Goal: Learn about a topic: Learn about a topic

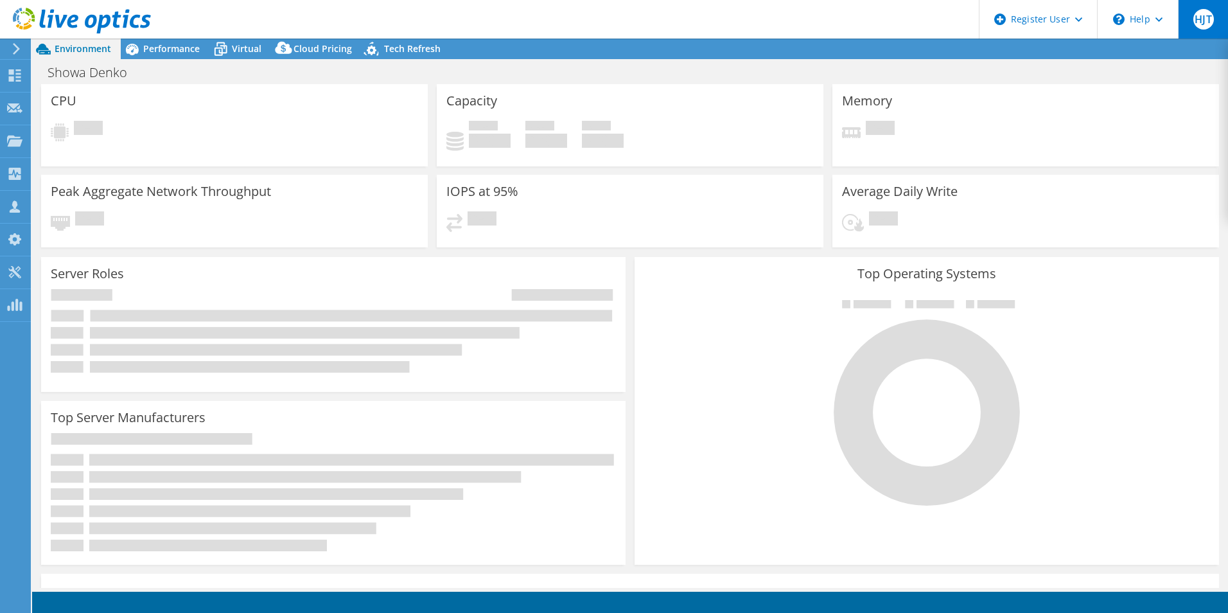
select select "USD"
select select "[GEOGRAPHIC_DATA]"
select select "SGD"
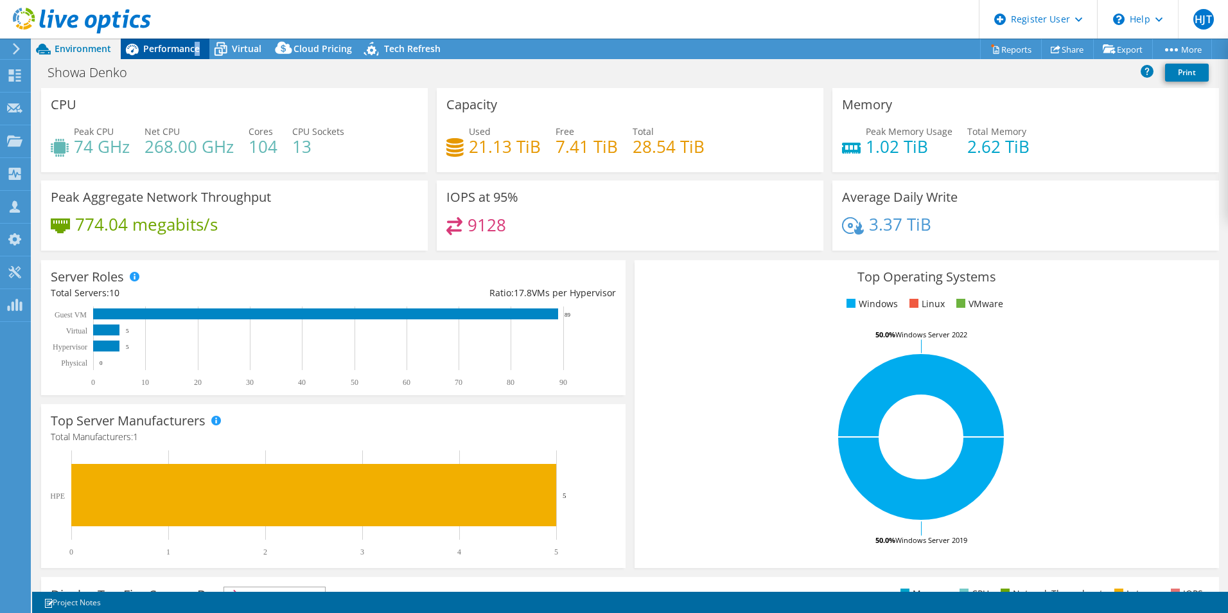
click at [198, 51] on span "Performance" at bounding box center [171, 48] width 57 height 12
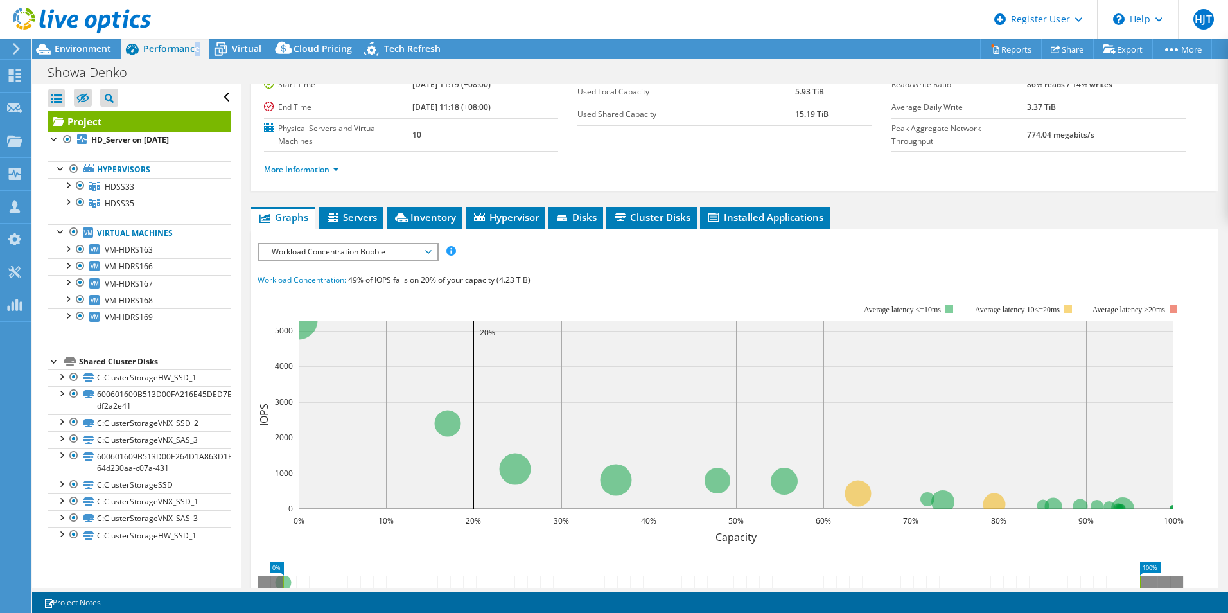
scroll to position [4, 0]
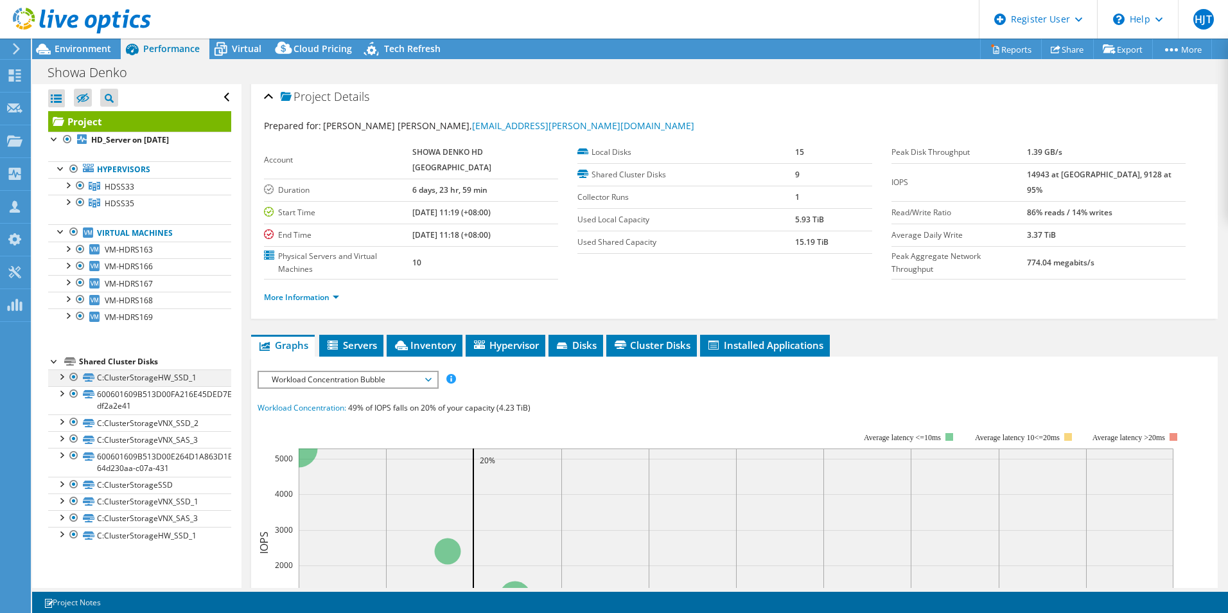
click at [64, 377] on div at bounding box center [61, 375] width 13 height 13
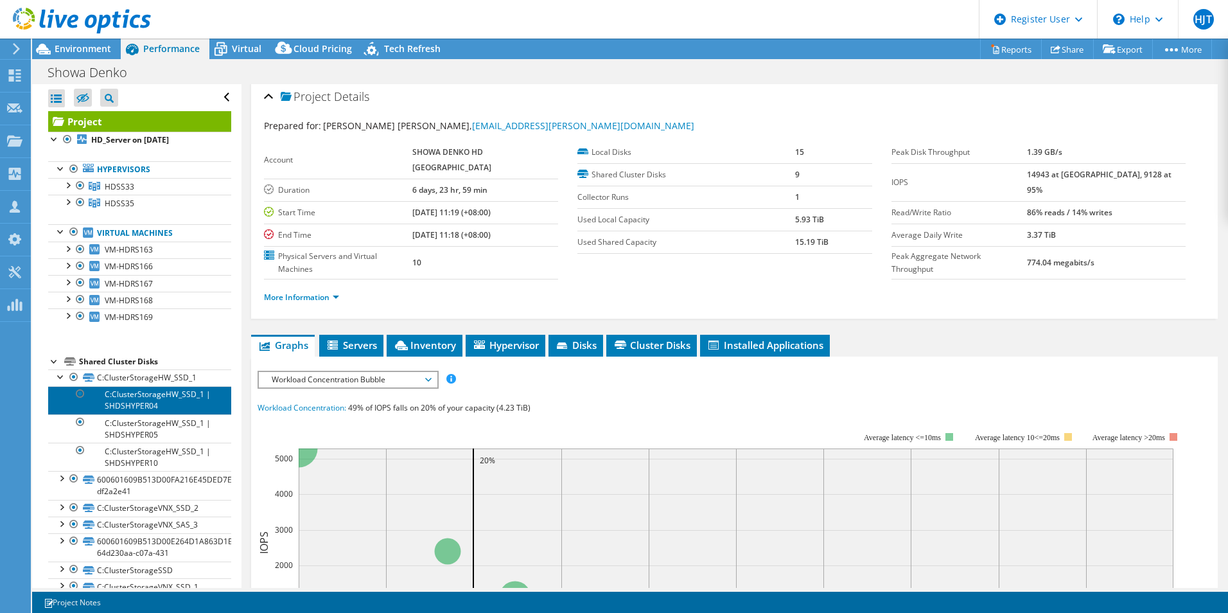
click at [159, 398] on link "C:ClusterStorageHW_SSD_1 | SHDSHYPER04" at bounding box center [139, 400] width 183 height 28
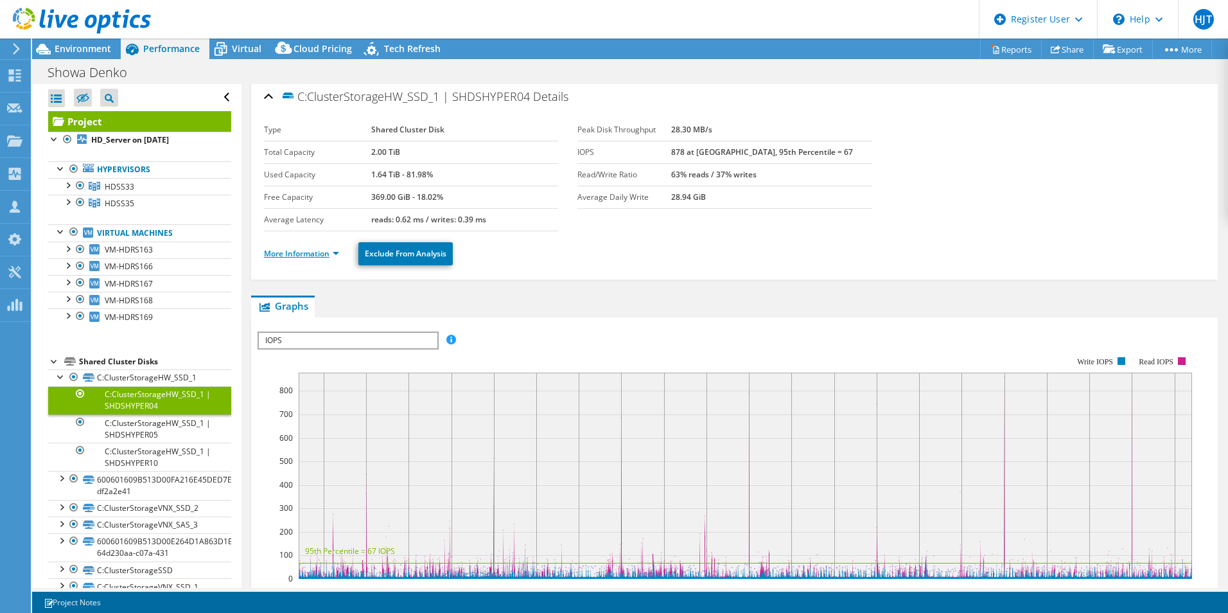
click at [335, 255] on link "More Information" at bounding box center [301, 253] width 75 height 11
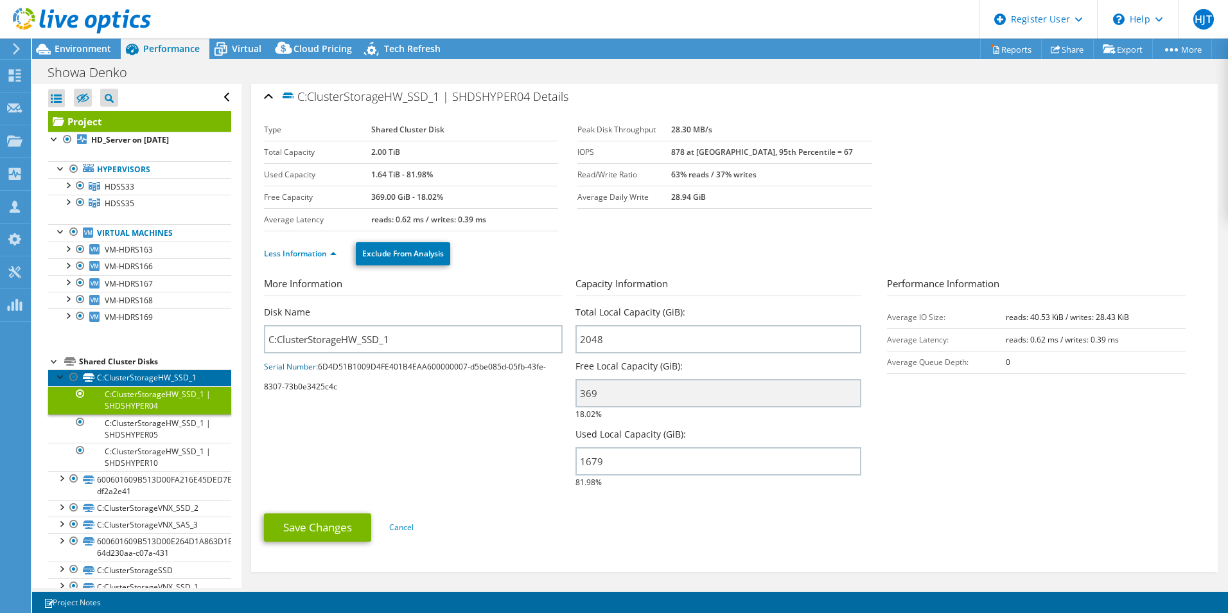
click at [173, 378] on link "C:ClusterStorageHW_SSD_1" at bounding box center [139, 377] width 183 height 17
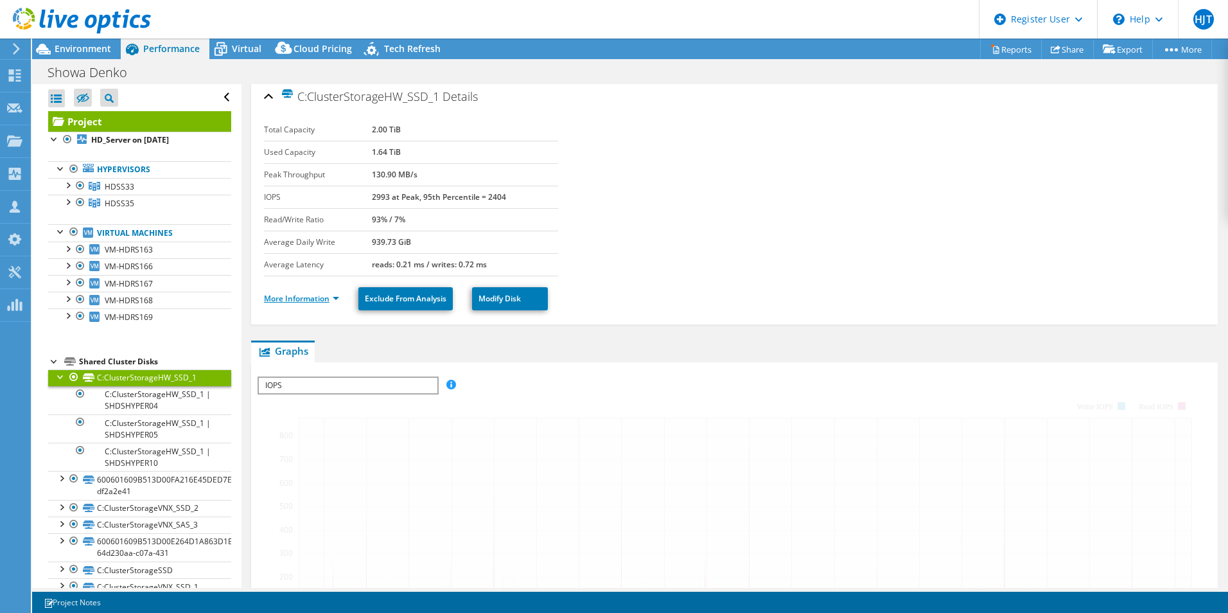
click at [329, 301] on link "More Information" at bounding box center [301, 298] width 75 height 11
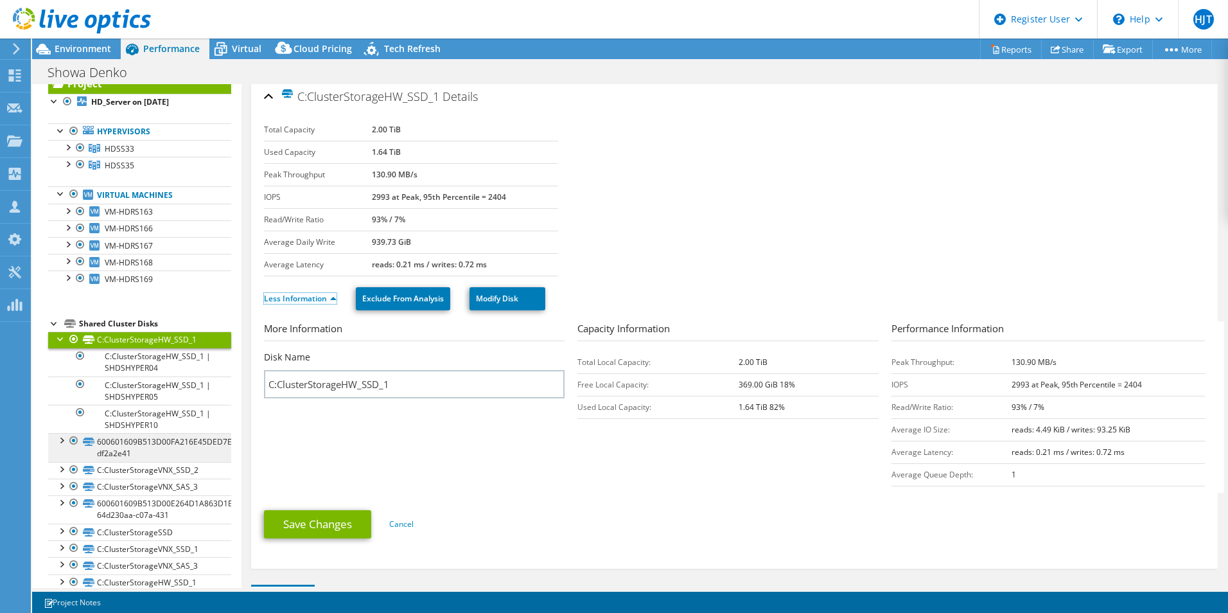
scroll to position [57, 0]
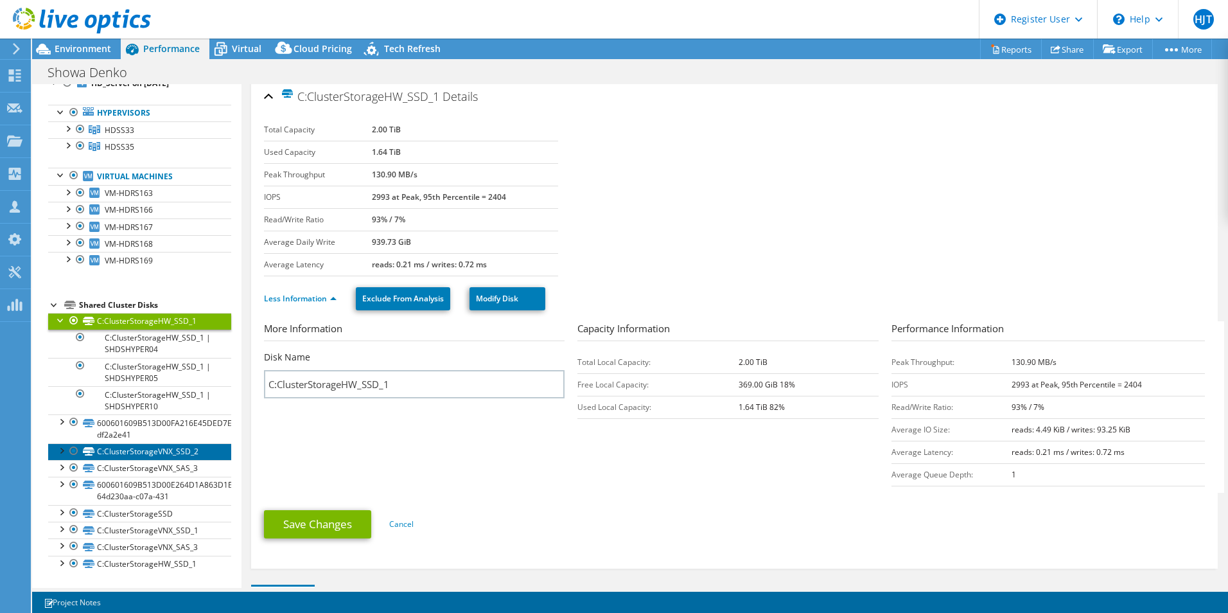
click at [176, 447] on link "C:ClusterStorageVNX_SSD_2" at bounding box center [139, 451] width 183 height 17
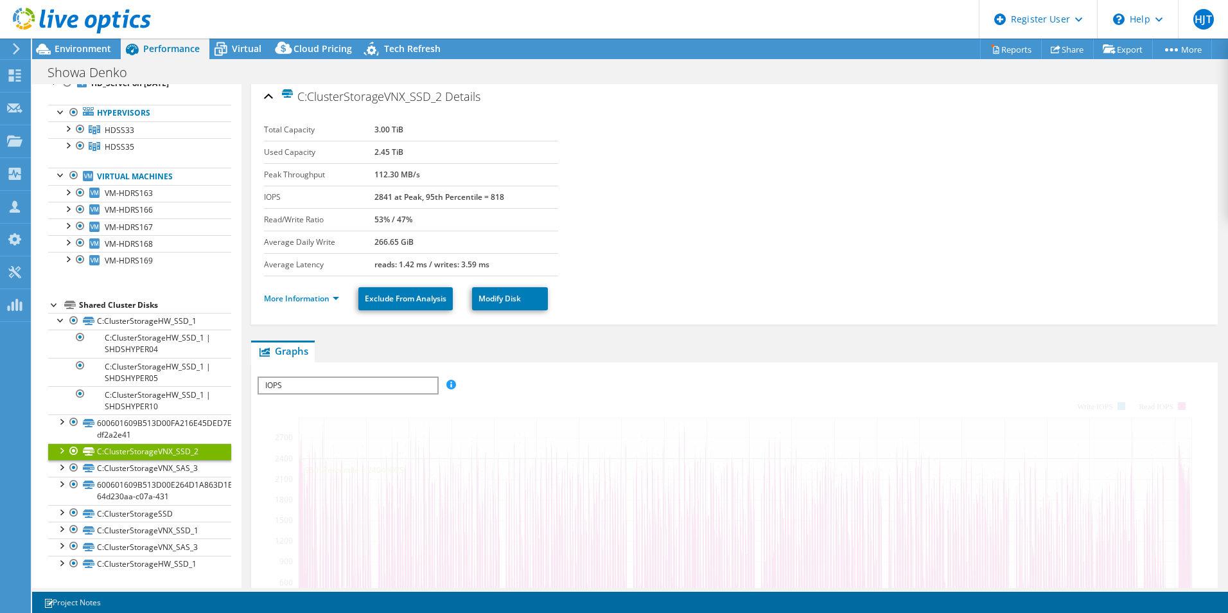
click at [63, 451] on div at bounding box center [61, 449] width 13 height 13
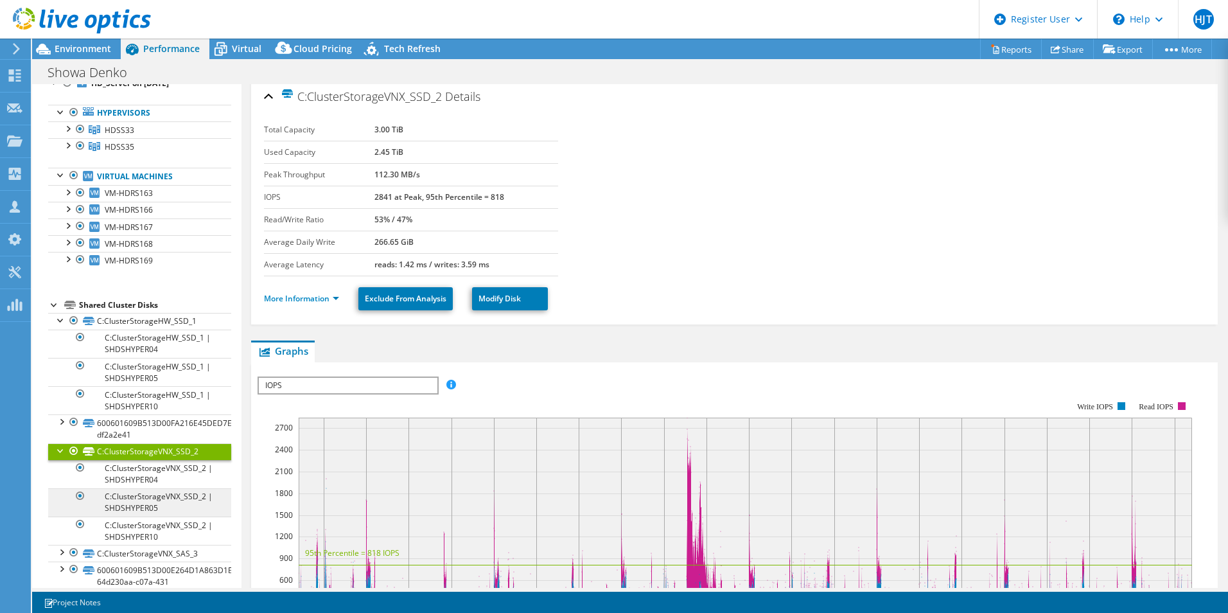
scroll to position [141, 0]
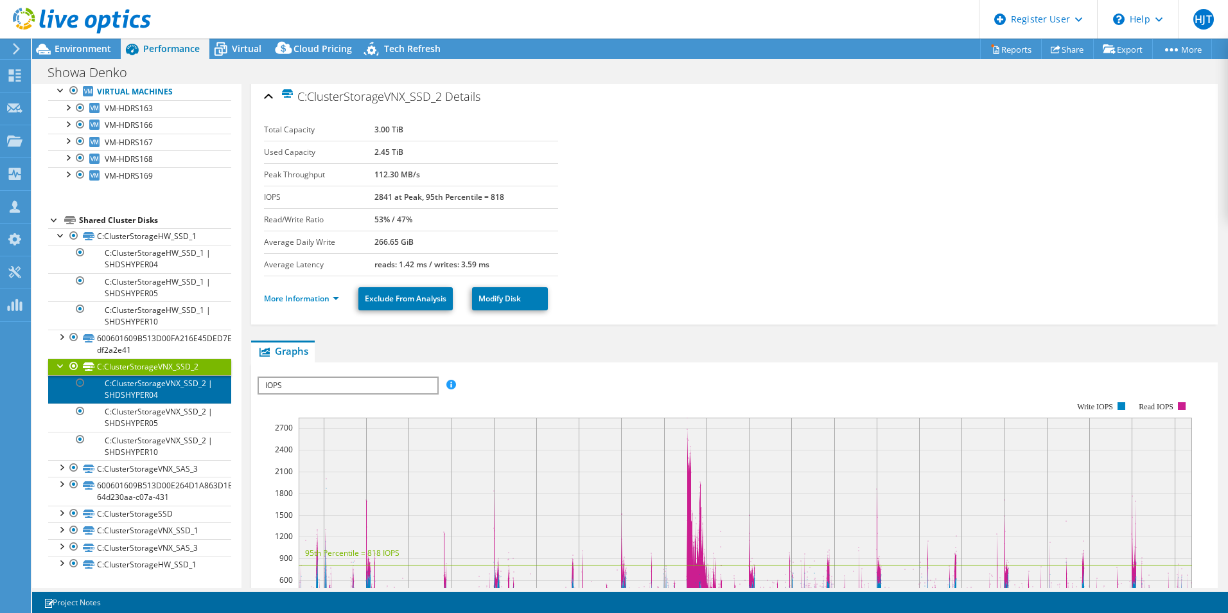
click at [188, 390] on link "C:ClusterStorageVNX_SSD_2 | SHDSHYPER04" at bounding box center [139, 389] width 183 height 28
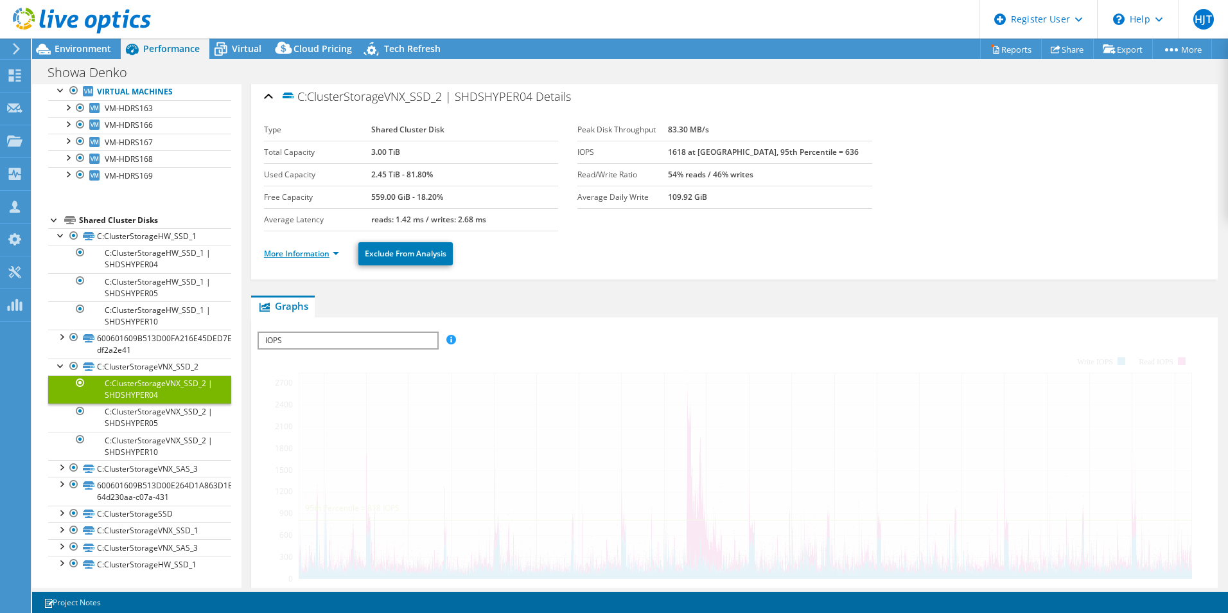
click at [329, 252] on link "More Information" at bounding box center [301, 253] width 75 height 11
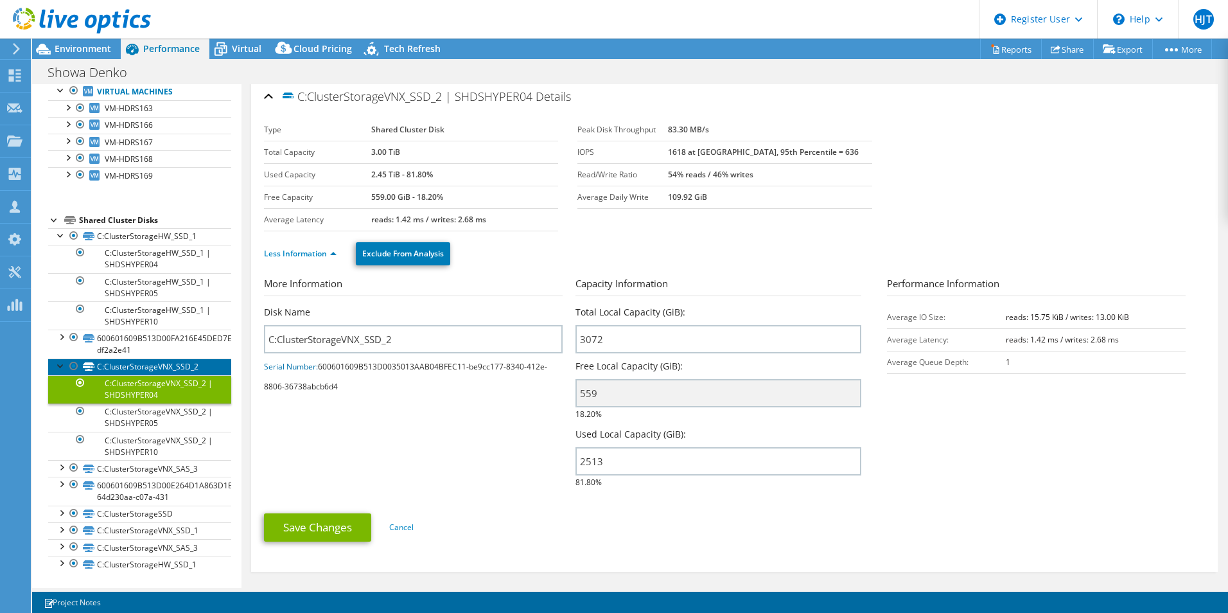
click at [170, 365] on link "C:ClusterStorageVNX_SSD_2" at bounding box center [139, 366] width 183 height 17
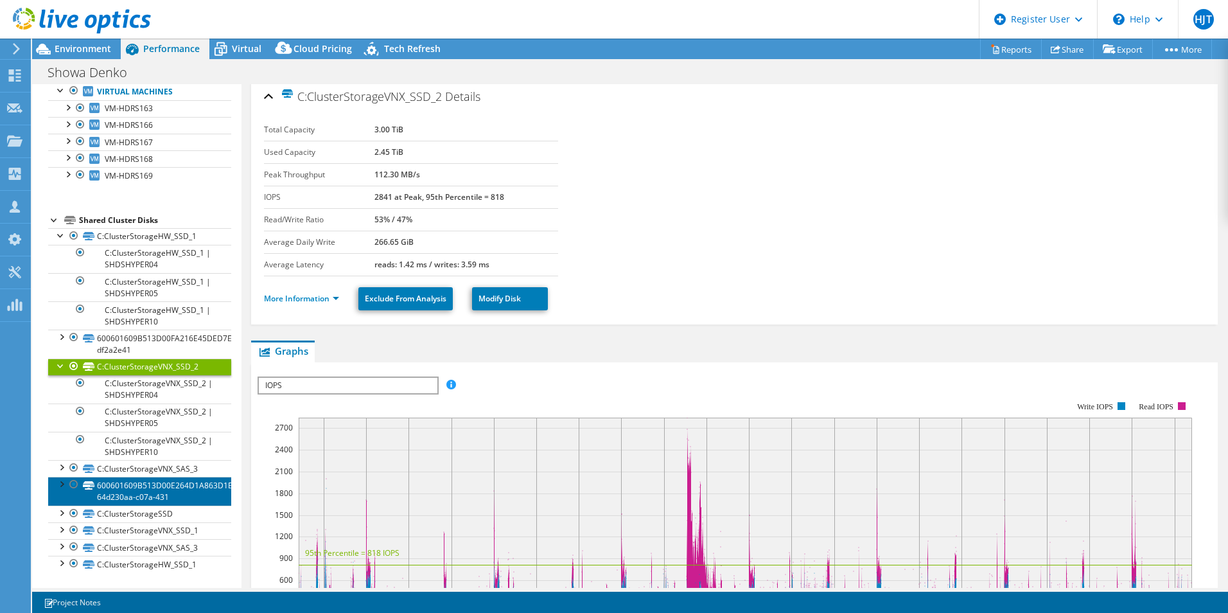
click at [159, 491] on link "600601609B513D00E264D1A863D1EA11-64d230aa-c07a-431" at bounding box center [139, 490] width 183 height 28
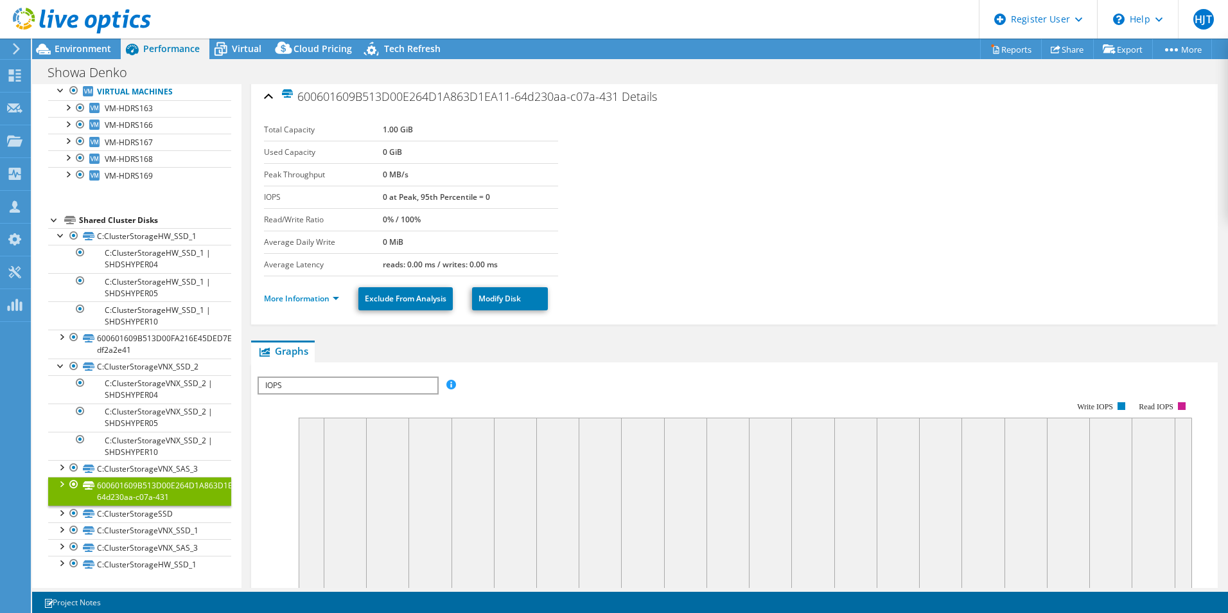
click at [64, 486] on div at bounding box center [61, 482] width 13 height 13
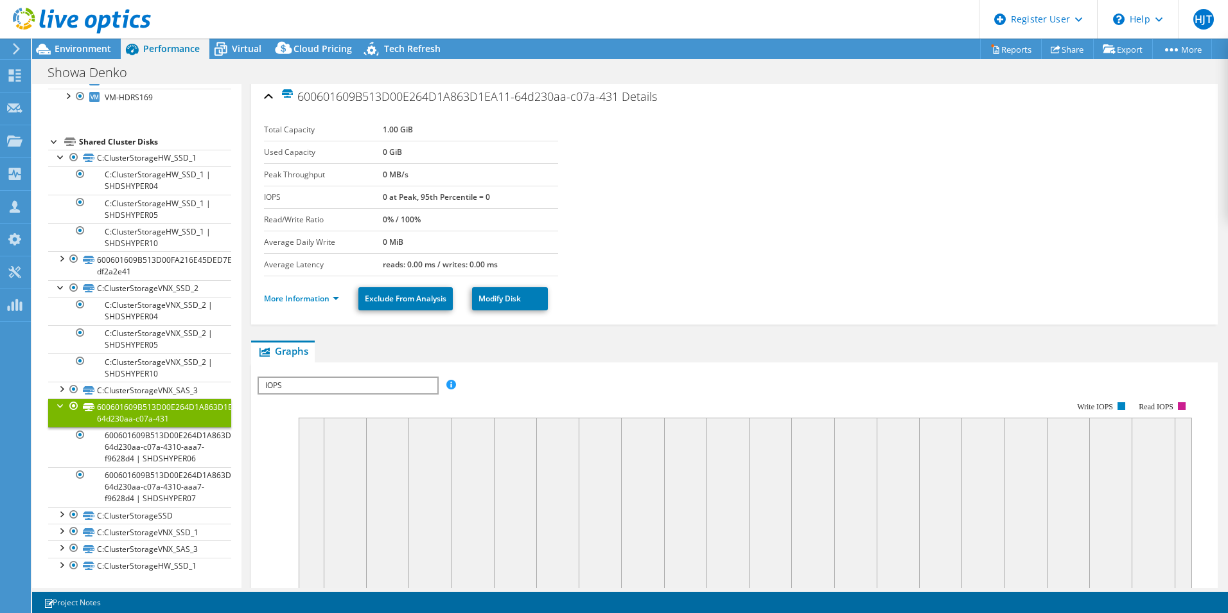
scroll to position [222, 0]
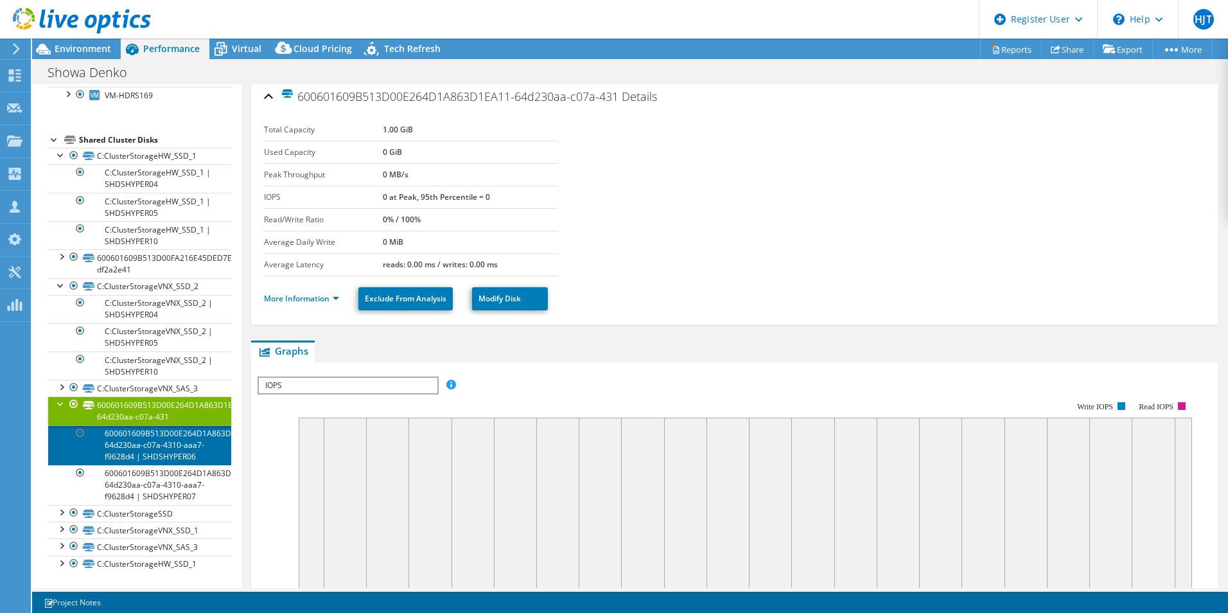
click at [179, 446] on link "600601609B513D00E264D1A863D1EA11-64d230aa-c07a-4310-aaa7-f9628d4 | SHDSHYPER06" at bounding box center [139, 445] width 183 height 40
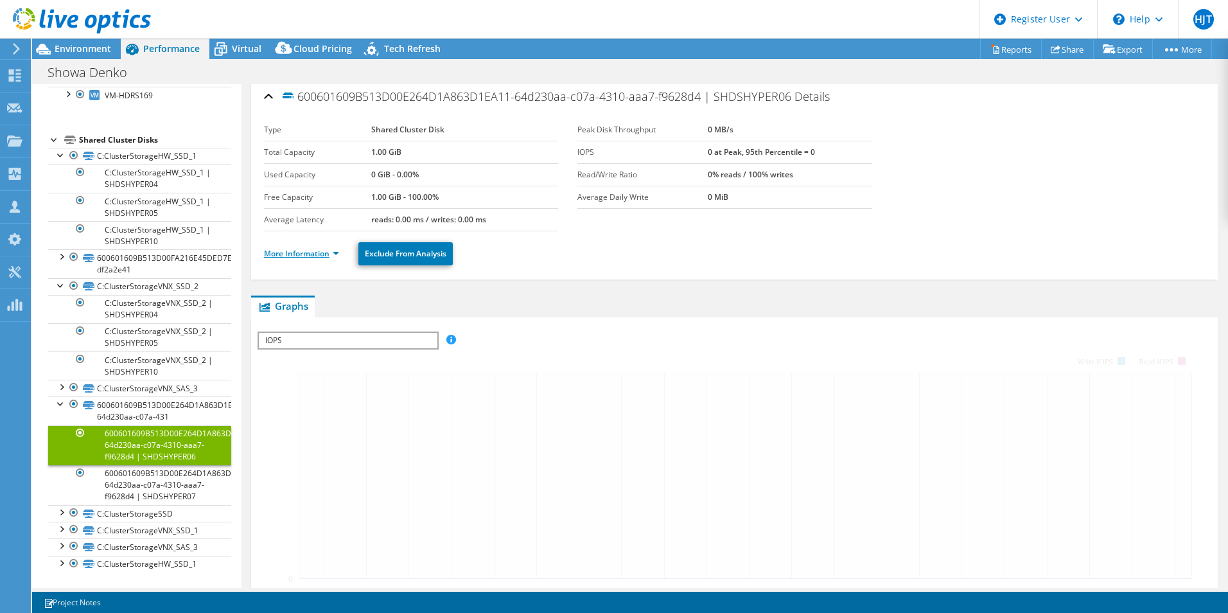
click at [322, 250] on link "More Information" at bounding box center [301, 253] width 75 height 11
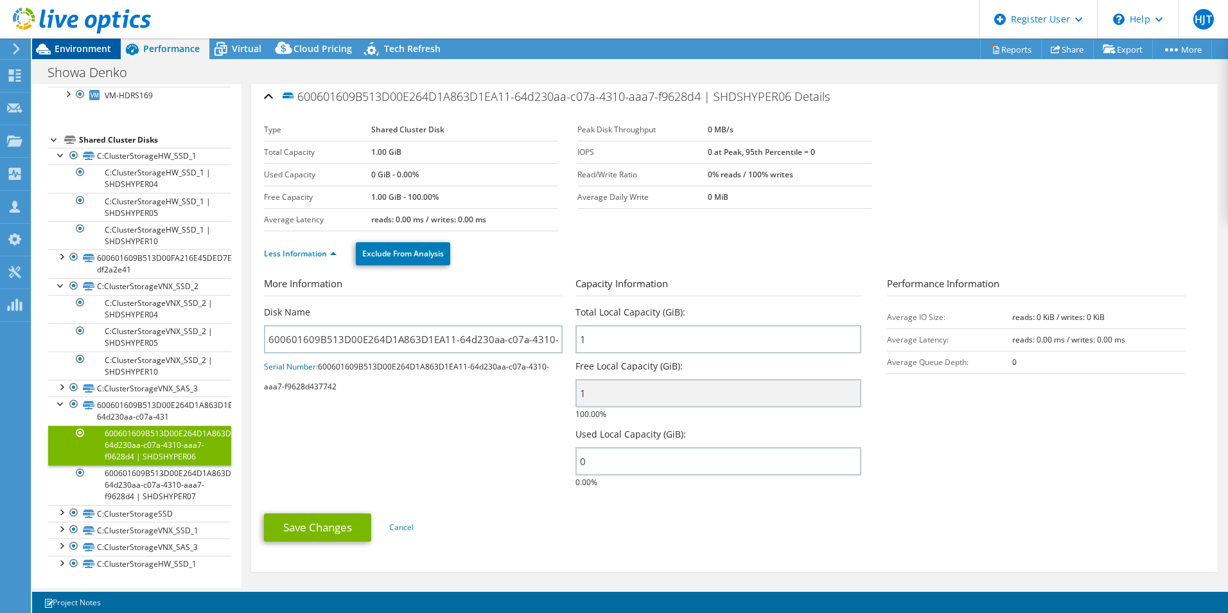
click at [100, 48] on span "Environment" at bounding box center [83, 48] width 57 height 12
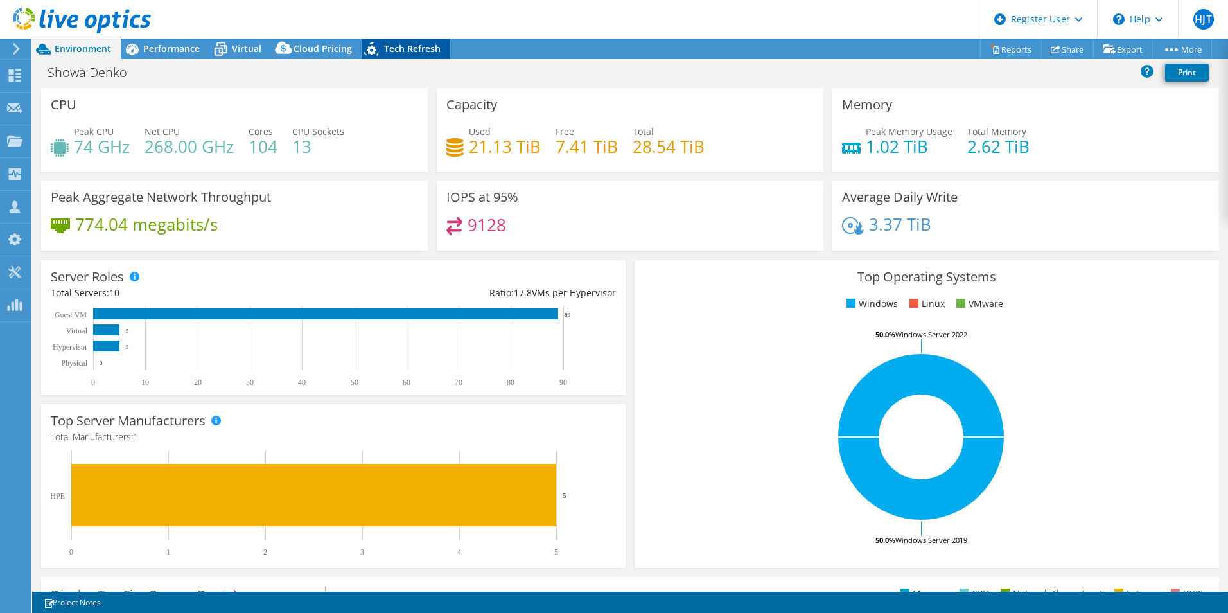
click at [390, 41] on div "Tech Refresh" at bounding box center [406, 49] width 89 height 21
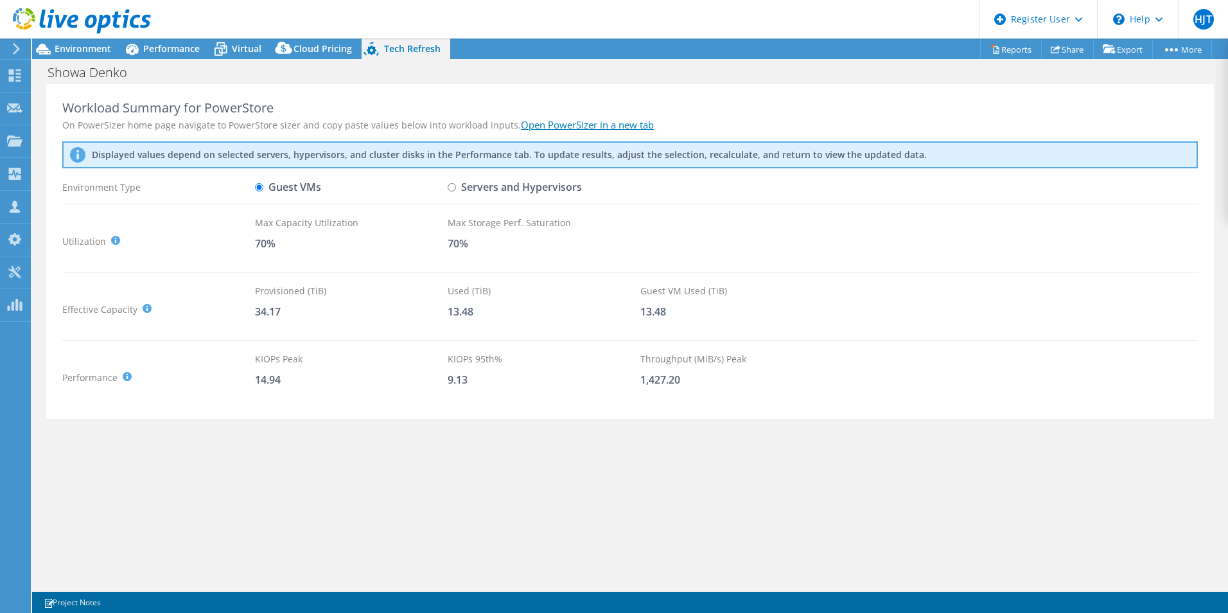
click at [374, 146] on div "Displayed values depend on selected servers, hypervisors, and cluster disks in …" at bounding box center [629, 154] width 1135 height 27
click at [451, 186] on input "Servers and Hypervisors" at bounding box center [452, 187] width 8 height 8
radio input "true"
click at [257, 188] on input "Guest VMs" at bounding box center [259, 187] width 8 height 8
radio input "true"
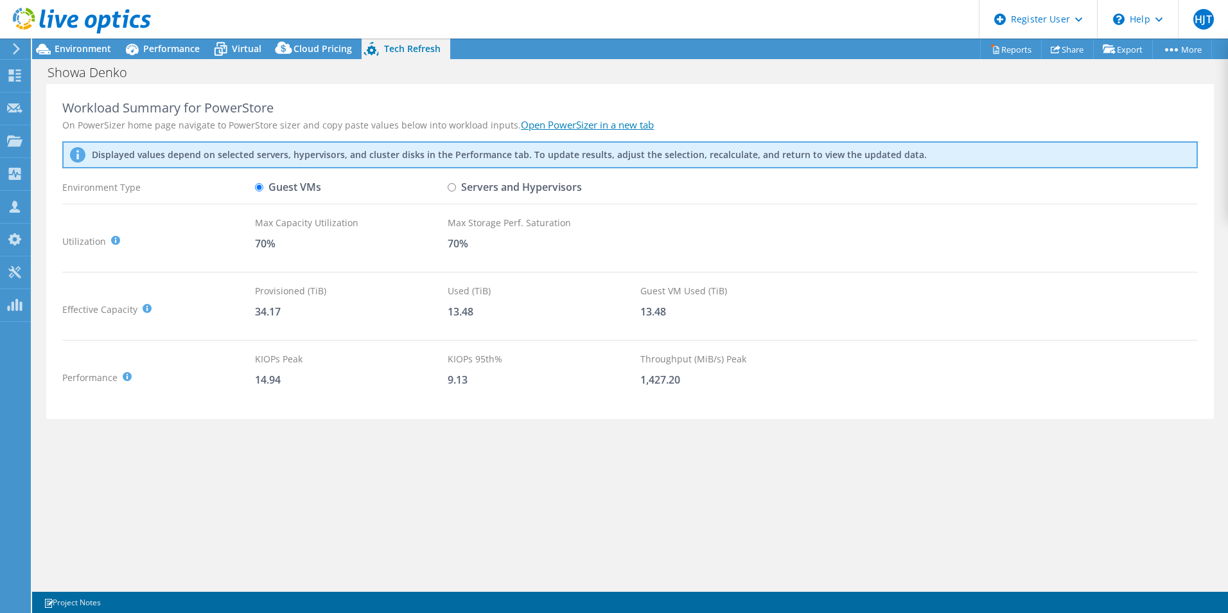
click at [453, 188] on input "Servers and Hypervisors" at bounding box center [452, 187] width 8 height 8
radio input "true"
click at [285, 192] on label "Guest VMs" at bounding box center [288, 187] width 66 height 22
click at [263, 191] on input "Guest VMs" at bounding box center [259, 187] width 8 height 8
radio input "true"
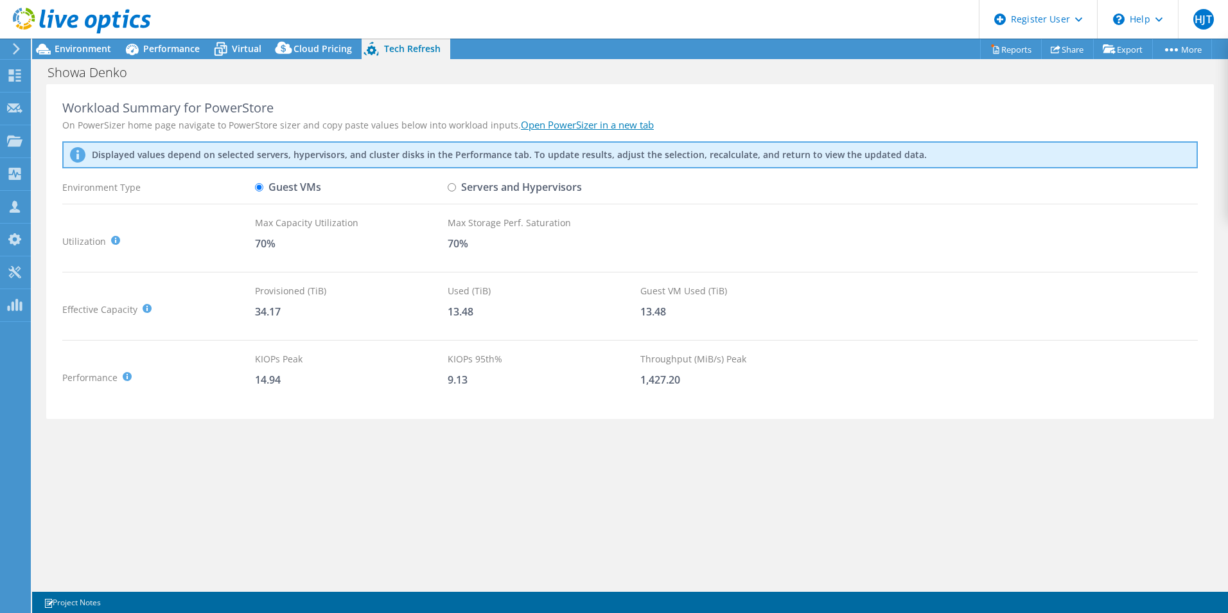
click at [465, 191] on label "Servers and Hypervisors" at bounding box center [515, 187] width 134 height 22
click at [456, 191] on input "Servers and Hypervisors" at bounding box center [452, 187] width 8 height 8
radio input "true"
click at [289, 193] on label "Guest VMs" at bounding box center [288, 187] width 66 height 22
click at [263, 191] on input "Guest VMs" at bounding box center [259, 187] width 8 height 8
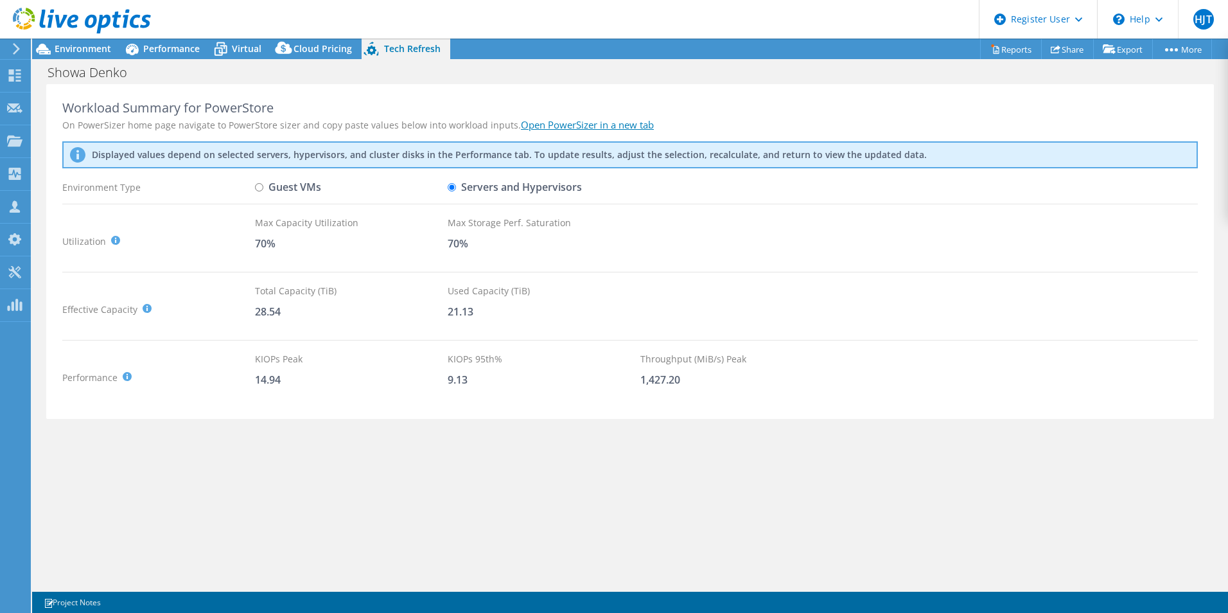
radio input "true"
click at [518, 187] on label "Servers and Hypervisors" at bounding box center [515, 187] width 134 height 22
click at [456, 187] on input "Servers and Hypervisors" at bounding box center [452, 187] width 8 height 8
radio input "true"
click at [308, 191] on label "Guest VMs" at bounding box center [288, 187] width 66 height 22
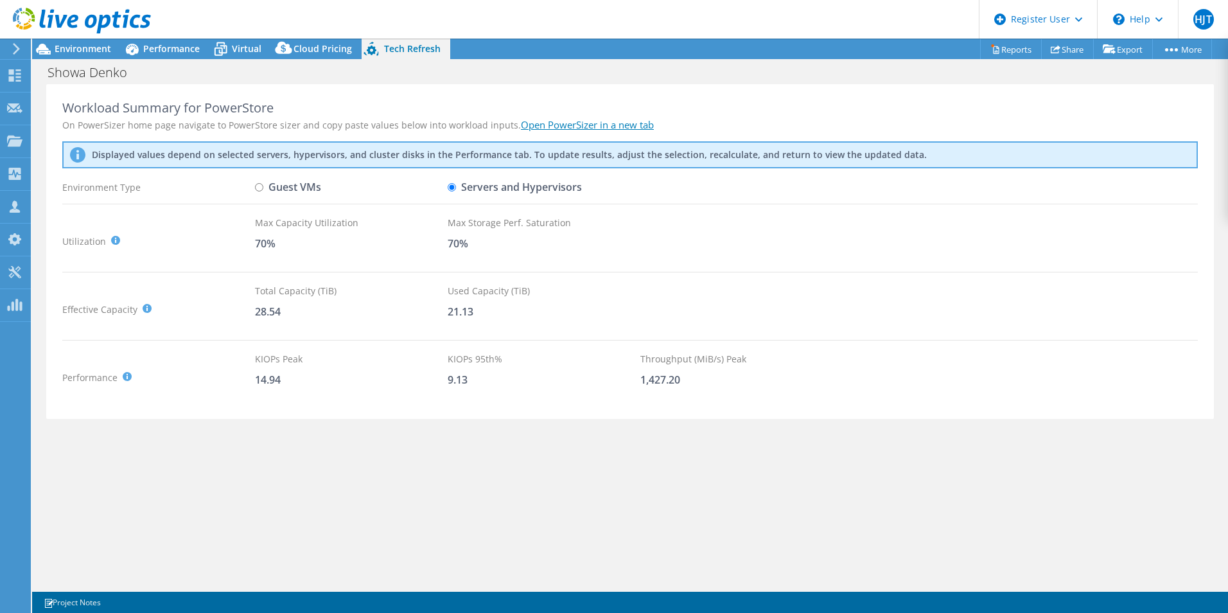
click at [263, 191] on input "Guest VMs" at bounding box center [259, 187] width 8 height 8
radio input "true"
click at [519, 186] on label "Servers and Hypervisors" at bounding box center [515, 187] width 134 height 22
click at [456, 186] on input "Servers and Hypervisors" at bounding box center [452, 187] width 8 height 8
radio input "true"
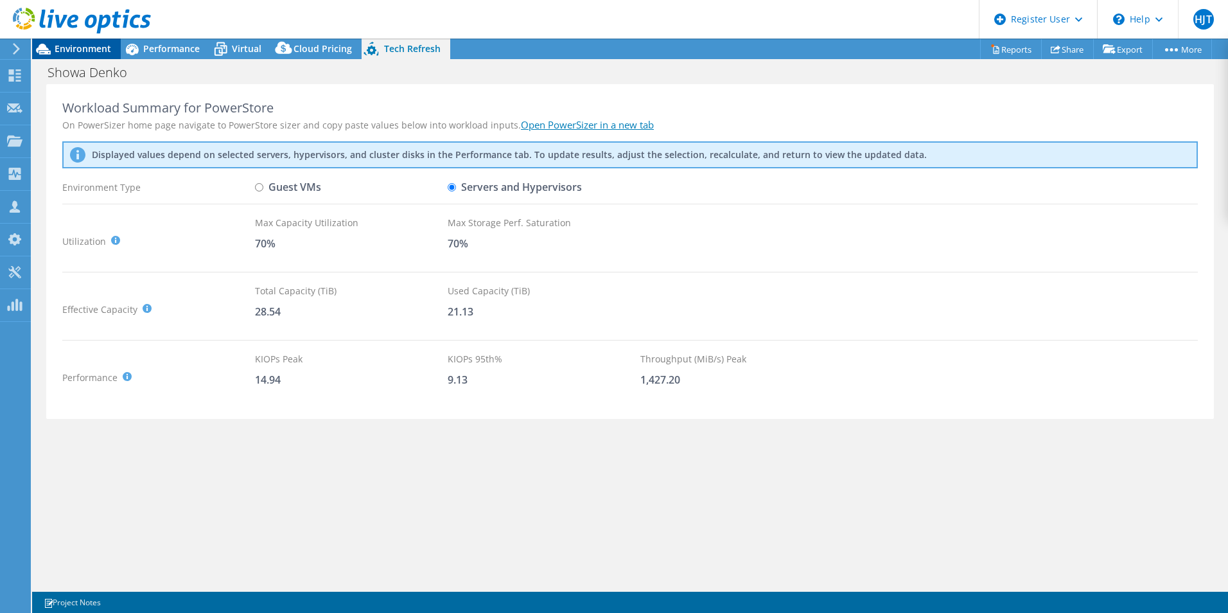
click at [110, 54] on span "Environment" at bounding box center [83, 48] width 57 height 12
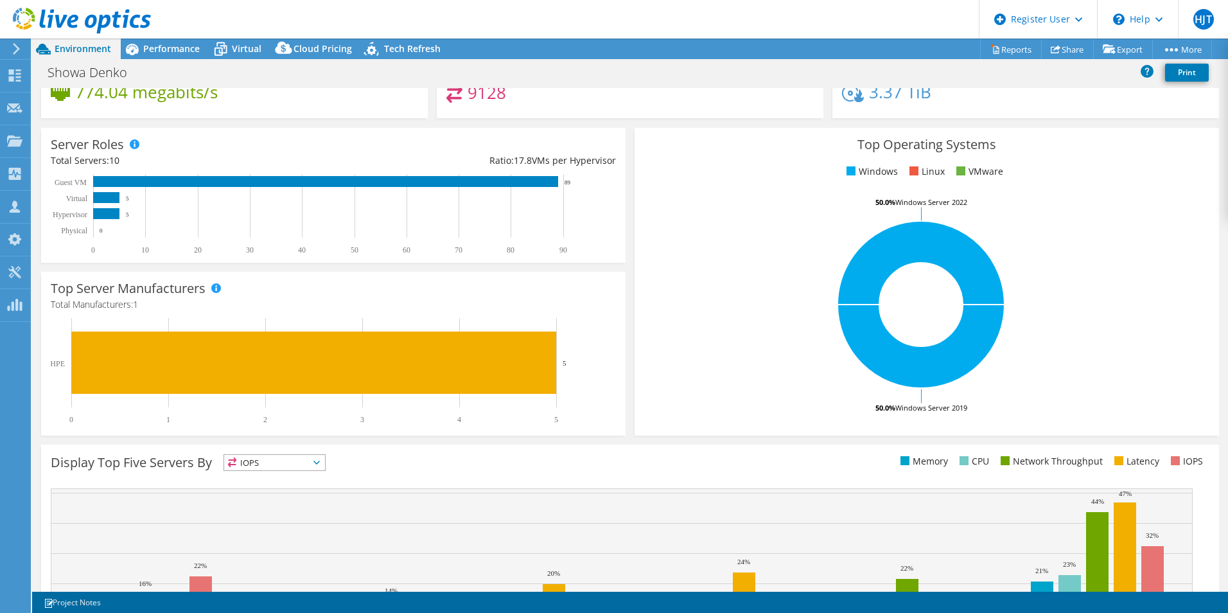
scroll to position [0, 0]
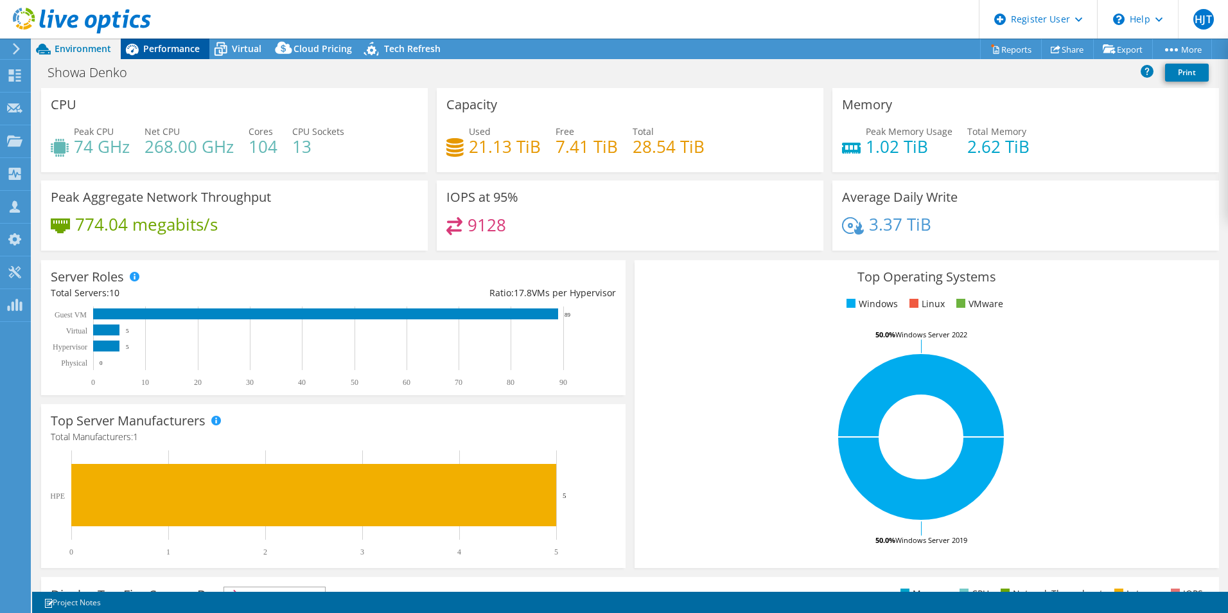
click at [194, 51] on span "Performance" at bounding box center [171, 48] width 57 height 12
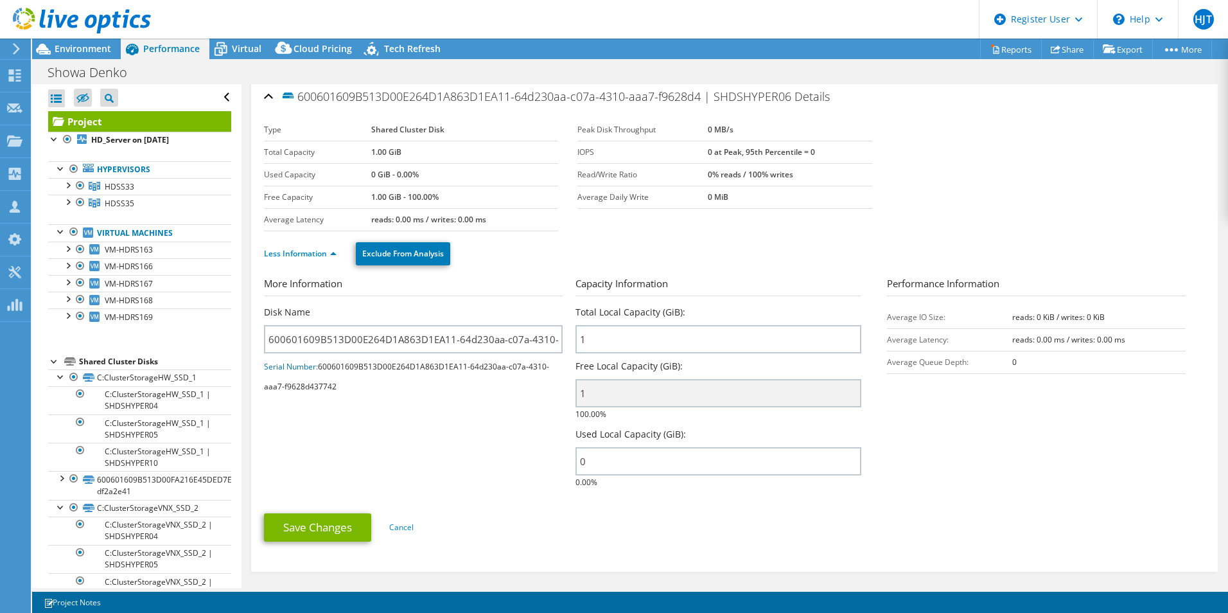
click at [55, 361] on div at bounding box center [54, 360] width 13 height 13
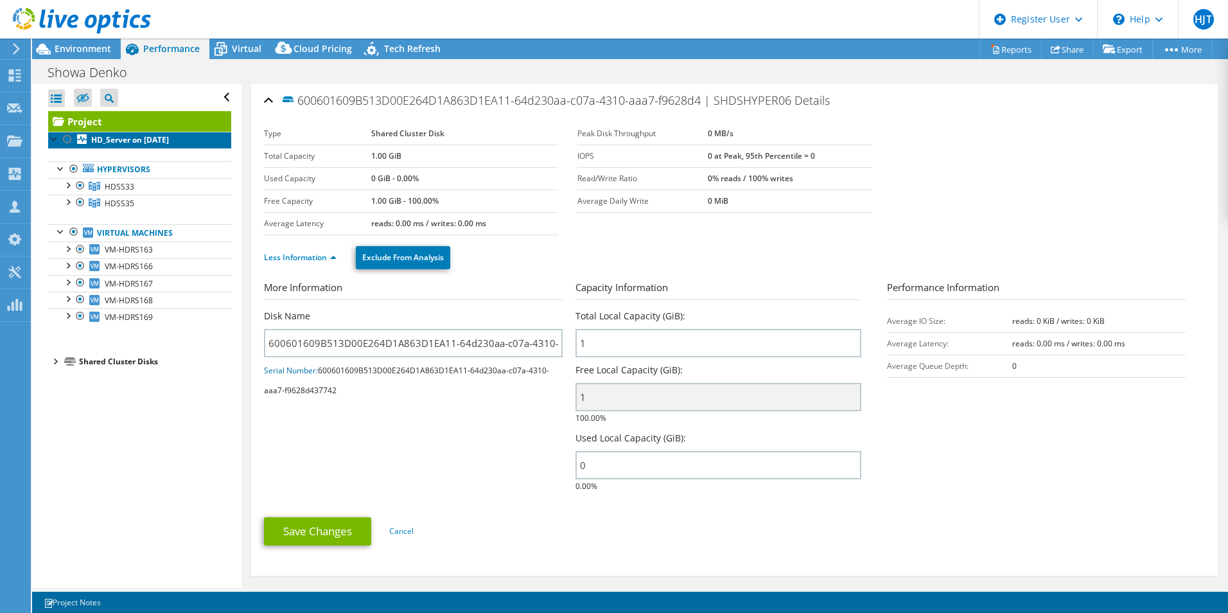
click at [166, 137] on b "HD_Server on [DATE]" at bounding box center [130, 139] width 78 height 11
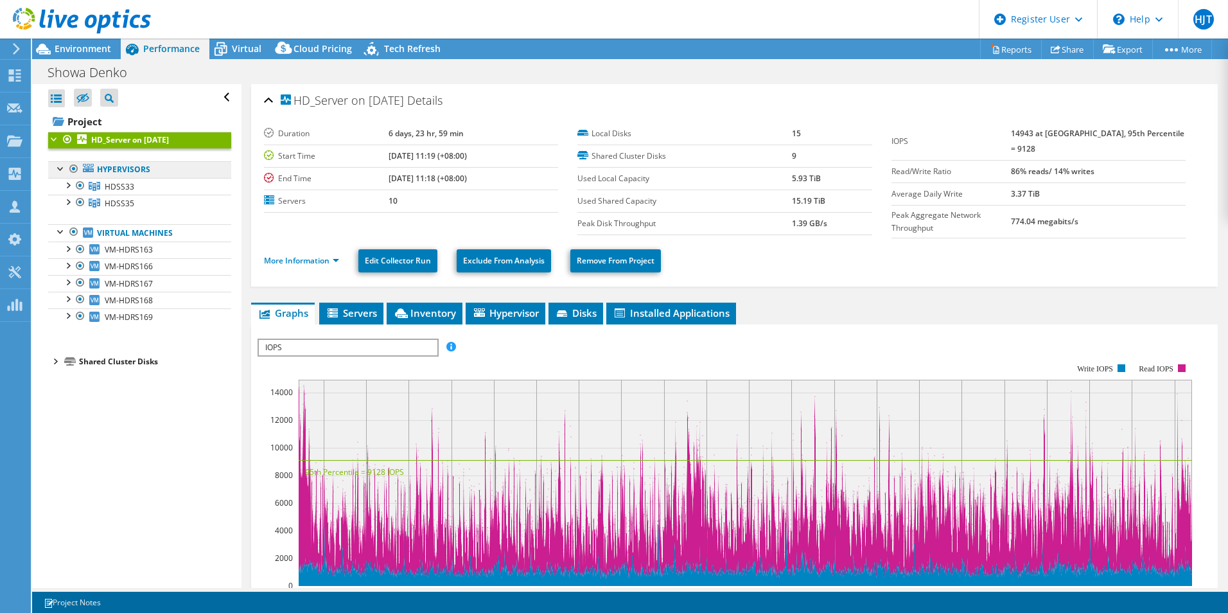
click at [134, 169] on link "Hypervisors" at bounding box center [139, 169] width 183 height 17
click at [58, 166] on div at bounding box center [61, 167] width 13 height 13
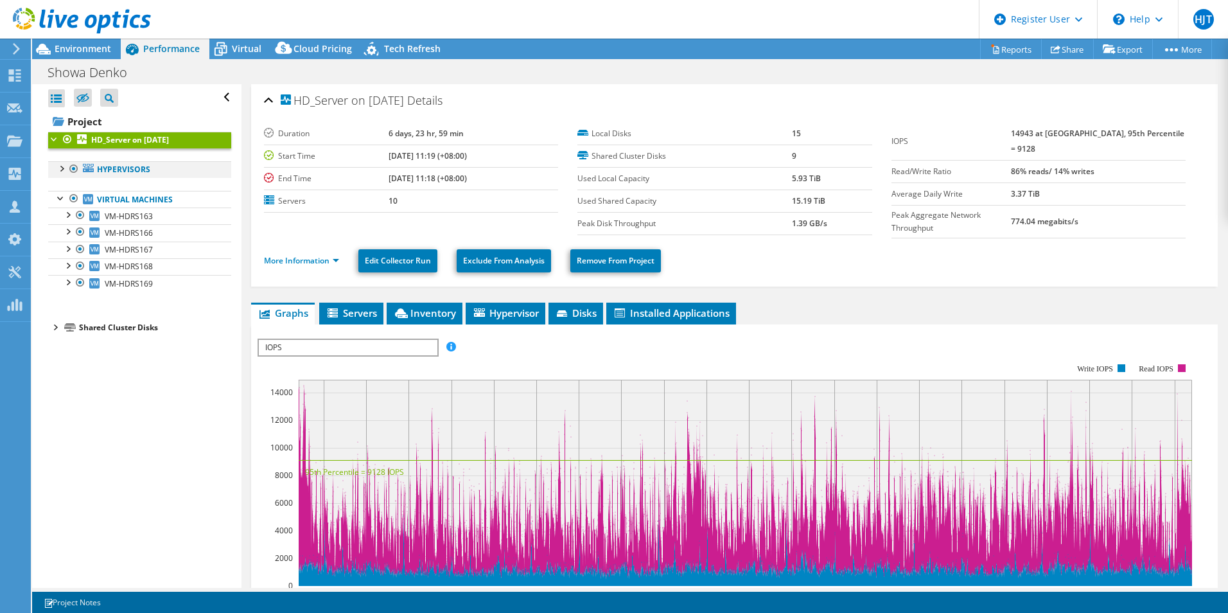
click at [61, 171] on div at bounding box center [61, 167] width 13 height 13
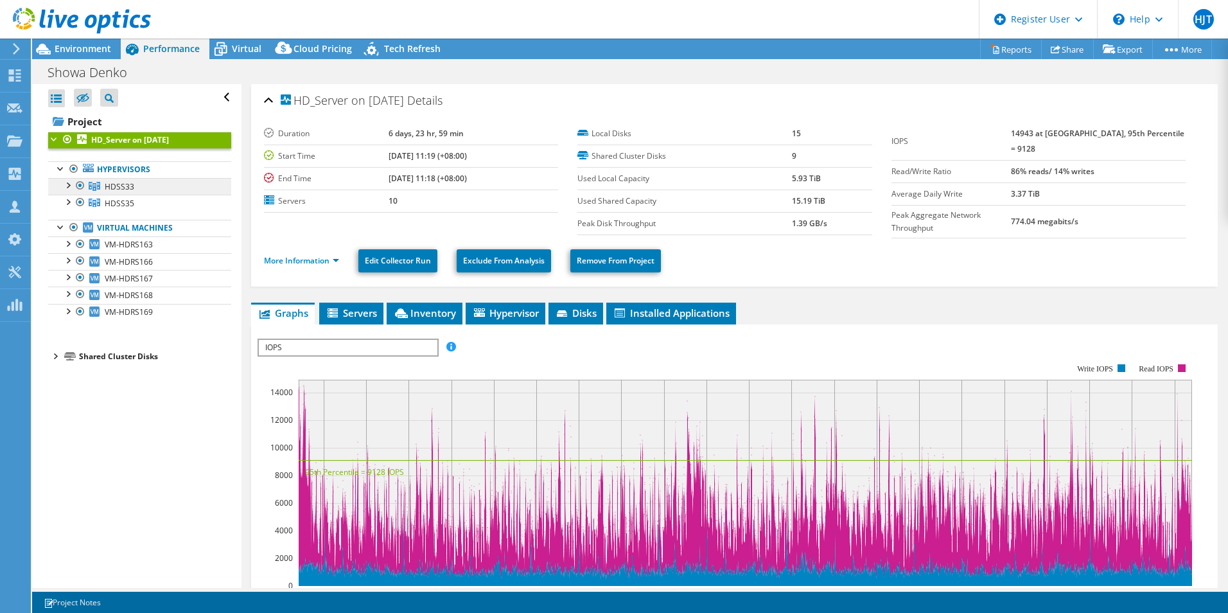
click at [116, 183] on span "HDSS33" at bounding box center [120, 186] width 30 height 11
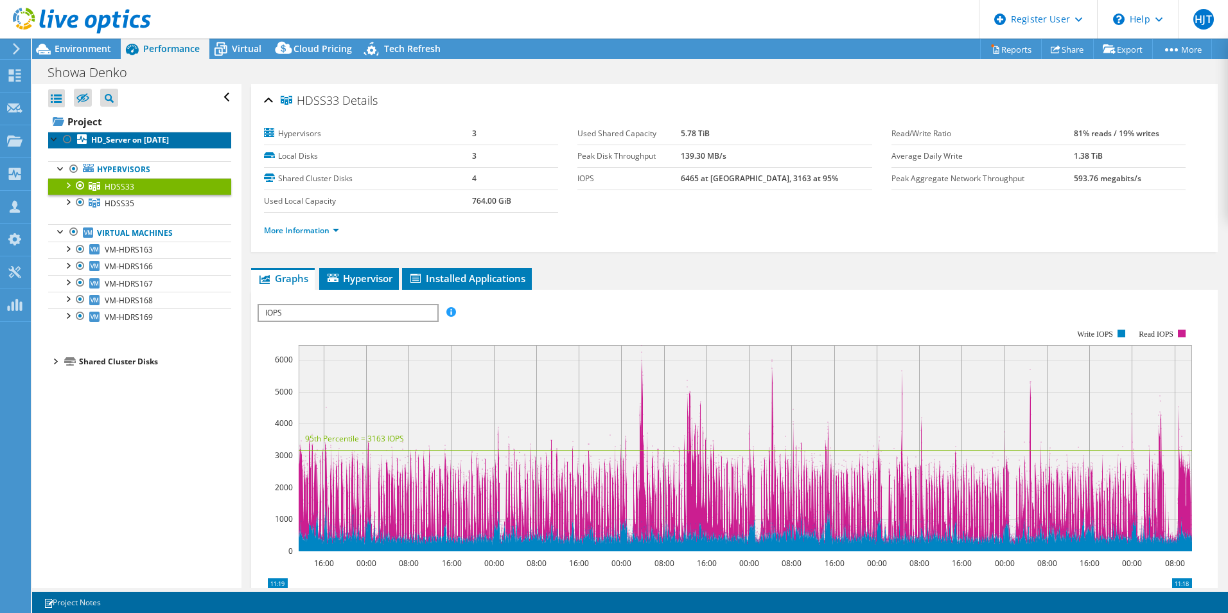
click at [147, 133] on link "HD_Server on [DATE]" at bounding box center [139, 140] width 183 height 17
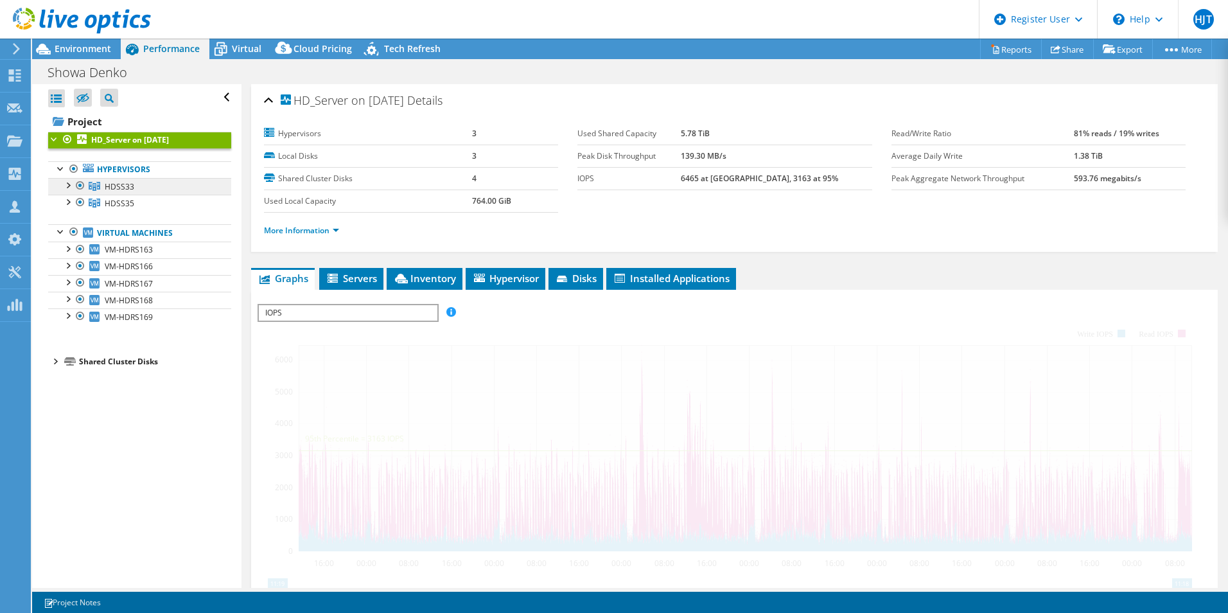
click at [53, 139] on div at bounding box center [54, 138] width 13 height 13
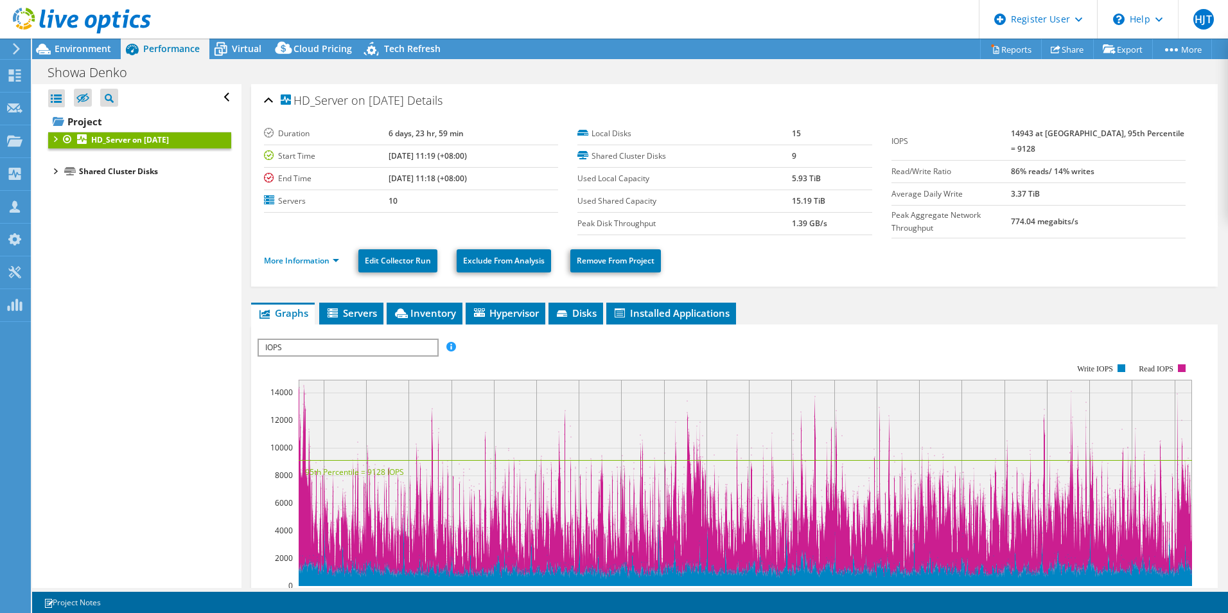
click at [54, 143] on div at bounding box center [54, 138] width 13 height 13
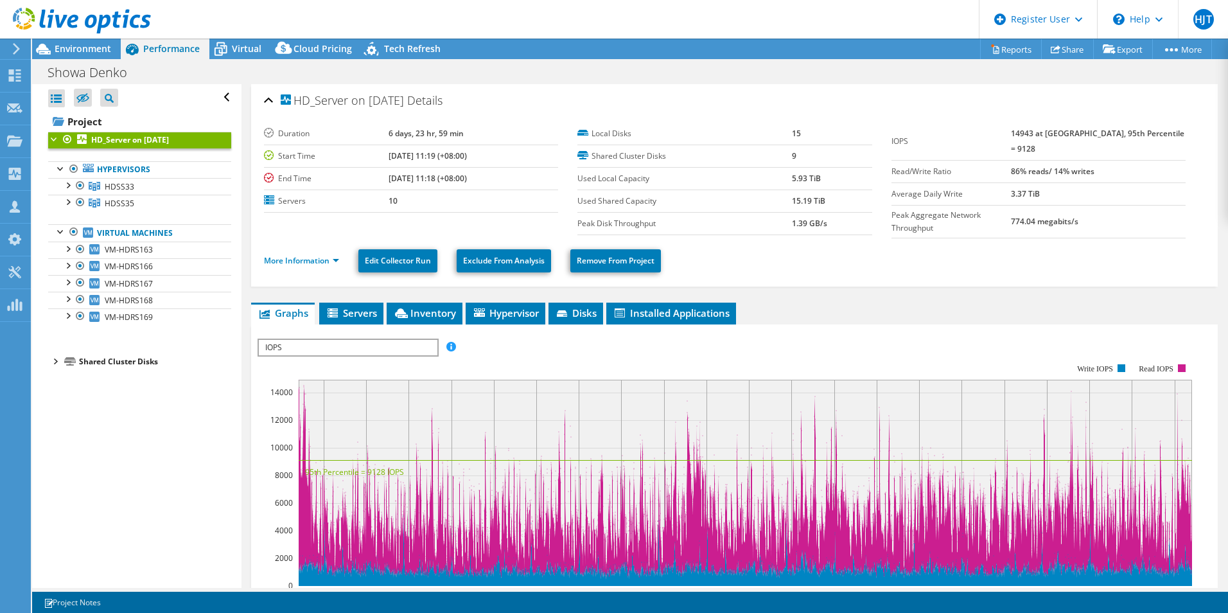
click at [52, 362] on div at bounding box center [54, 360] width 13 height 13
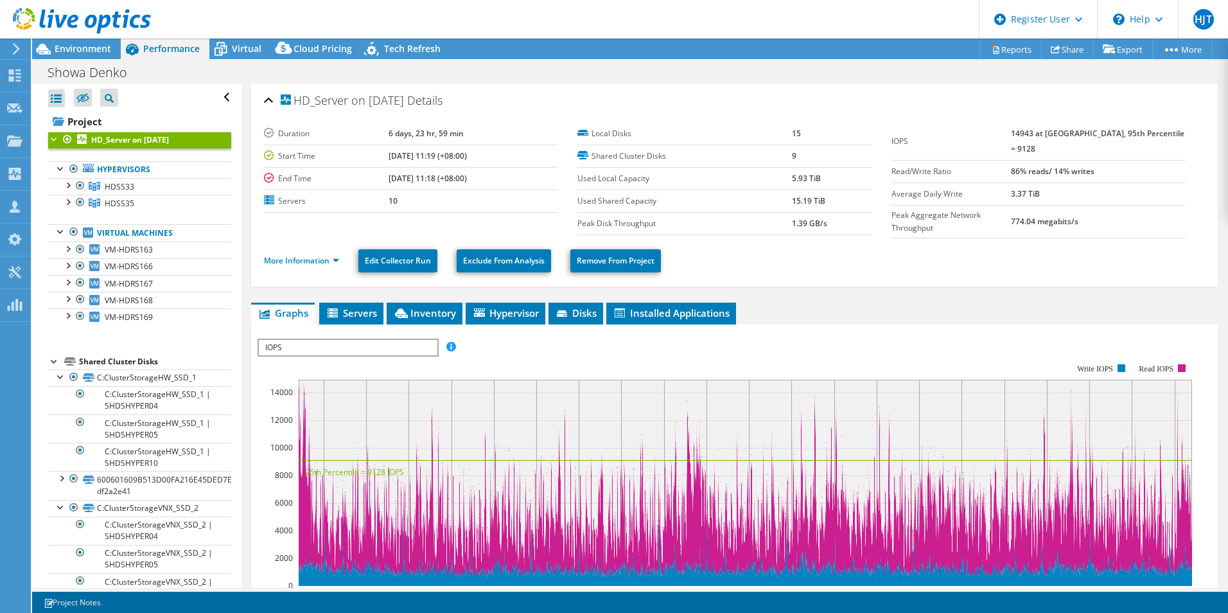
click at [55, 361] on div at bounding box center [54, 360] width 13 height 13
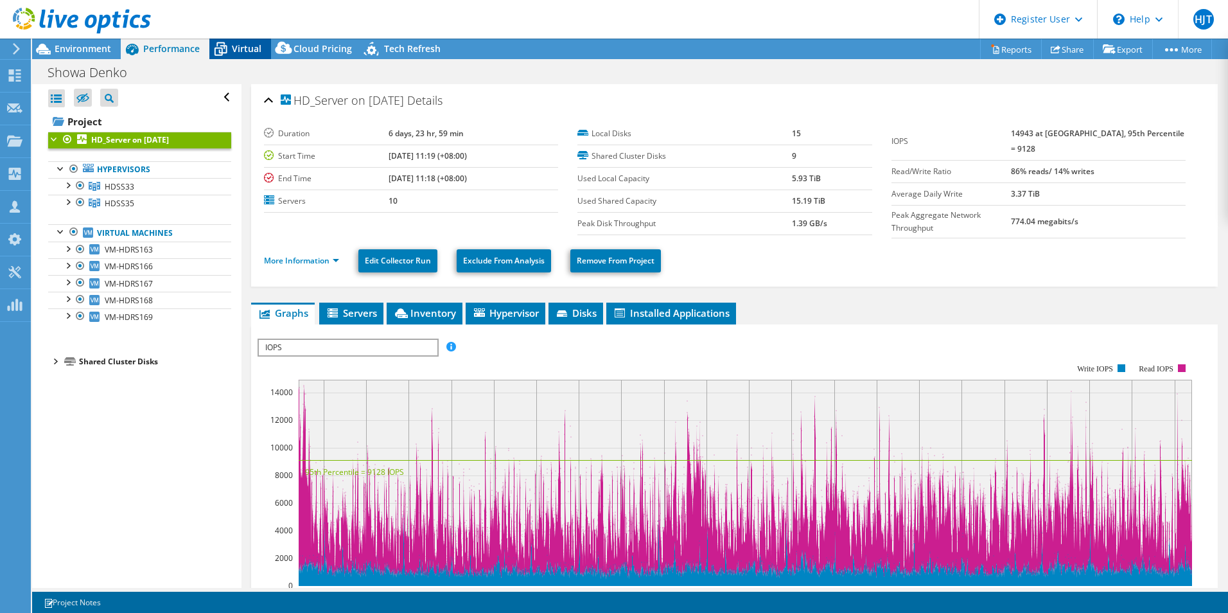
drag, startPoint x: 242, startPoint y: 46, endPoint x: 251, endPoint y: 52, distance: 11.0
click at [242, 46] on span "Virtual" at bounding box center [247, 48] width 30 height 12
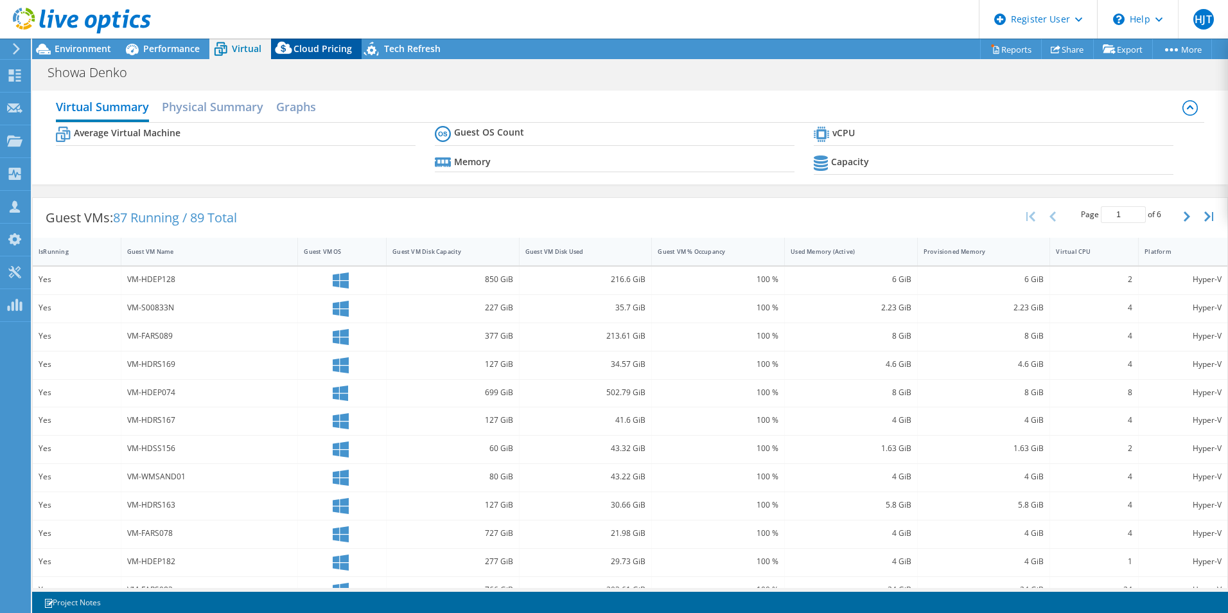
click at [311, 46] on span "Cloud Pricing" at bounding box center [322, 48] width 58 height 12
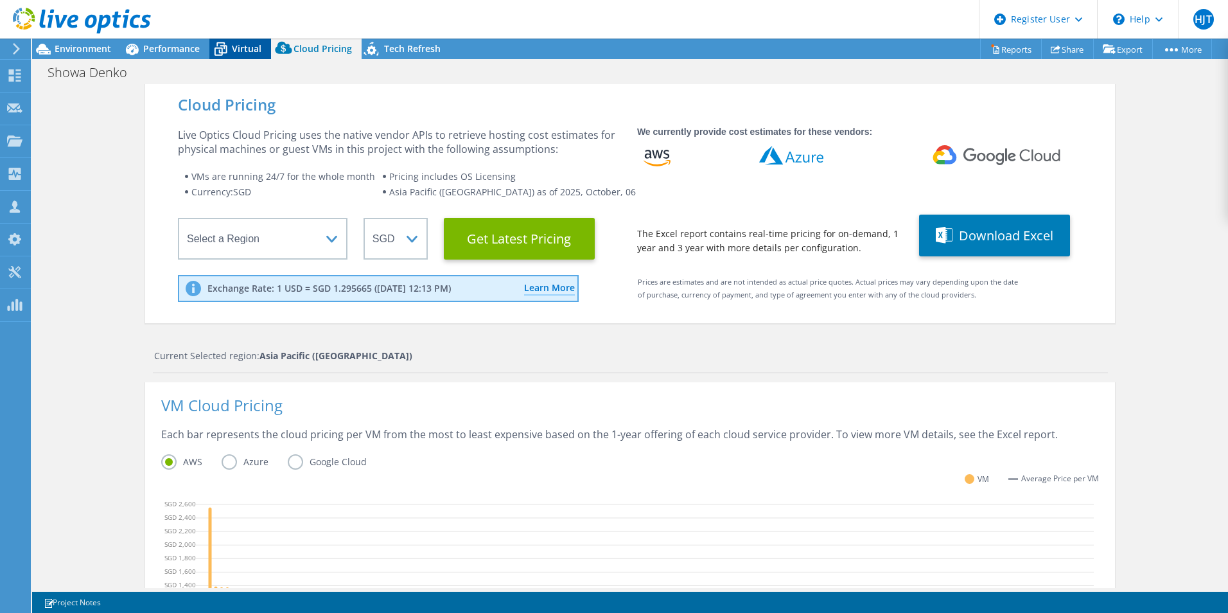
click at [241, 50] on span "Virtual" at bounding box center [247, 48] width 30 height 12
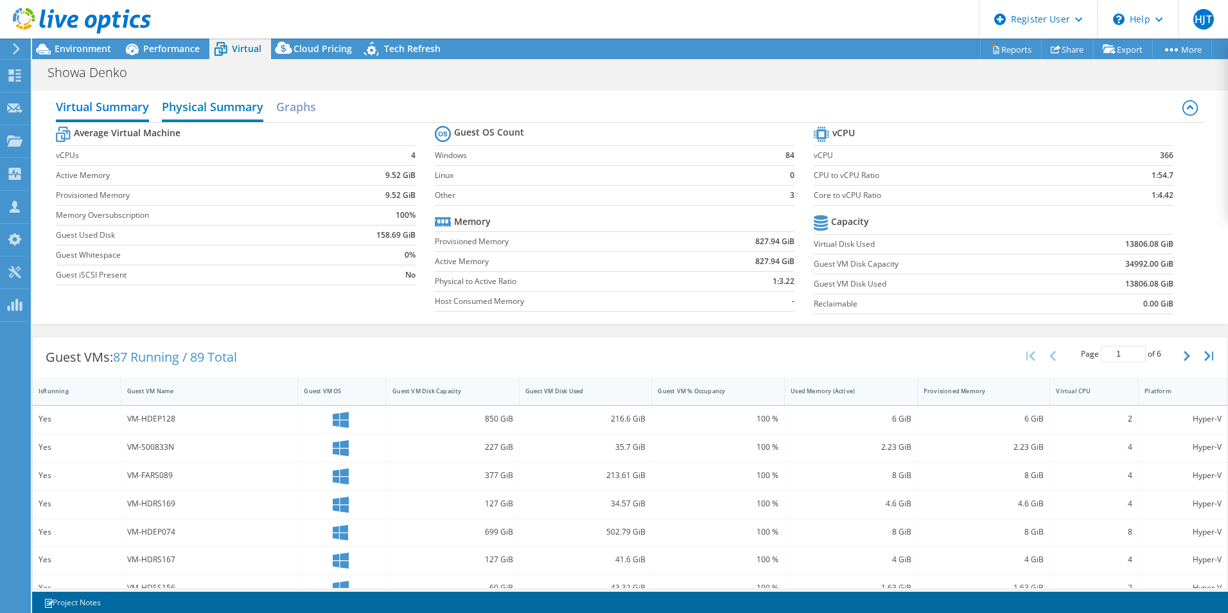
click at [218, 107] on h2 "Physical Summary" at bounding box center [212, 108] width 101 height 28
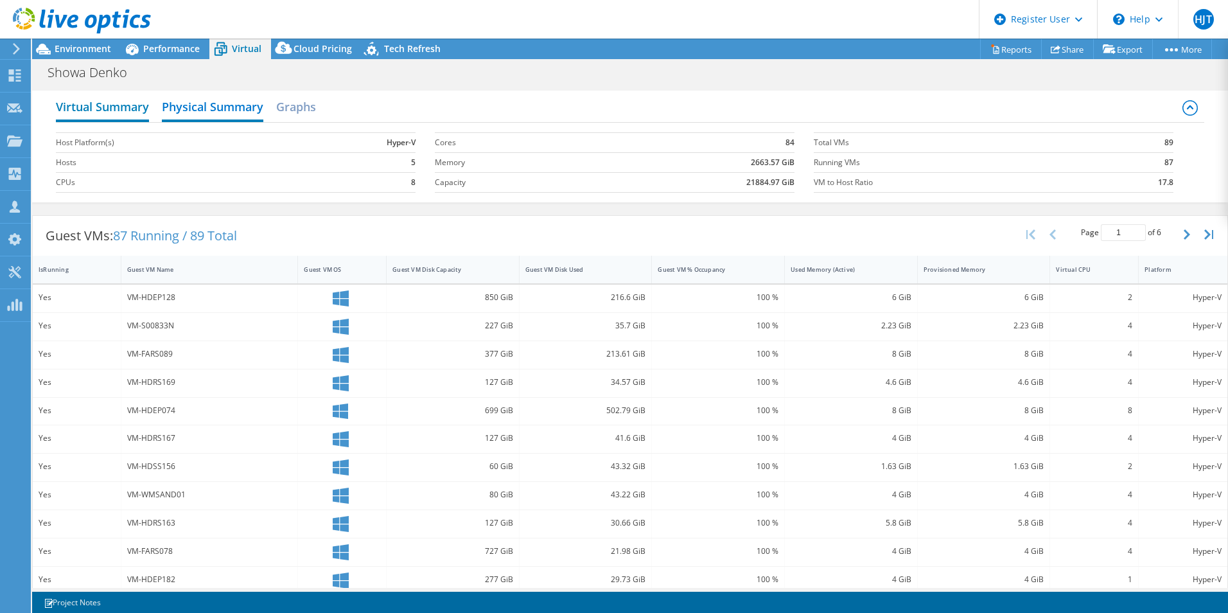
click at [109, 108] on h2 "Virtual Summary" at bounding box center [102, 108] width 93 height 28
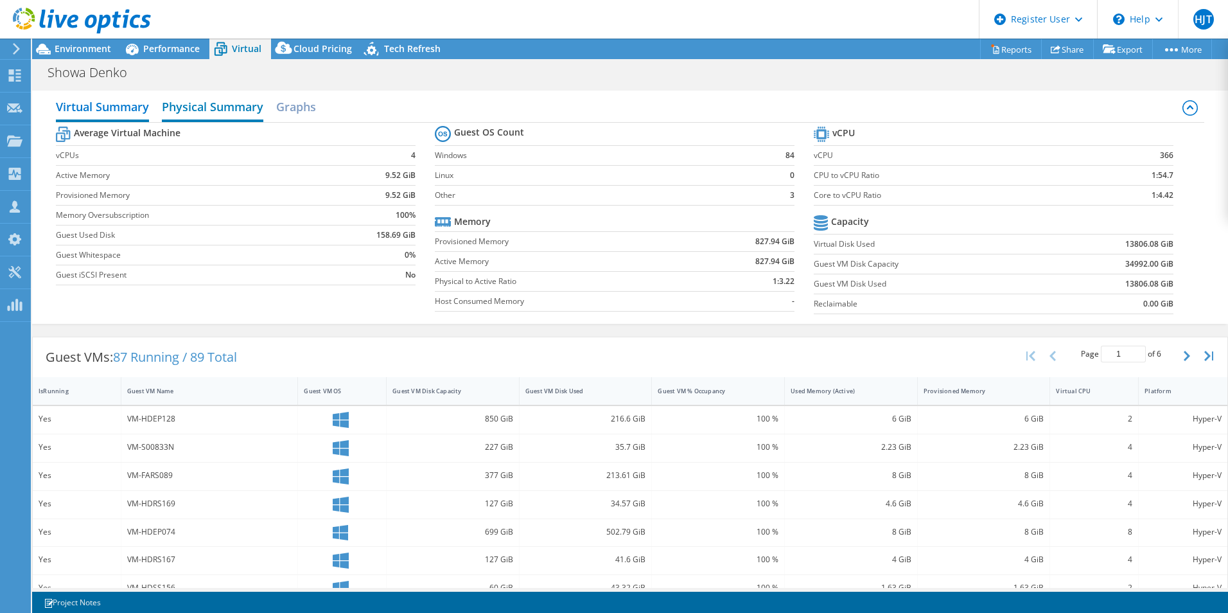
click at [226, 103] on h2 "Physical Summary" at bounding box center [212, 108] width 101 height 28
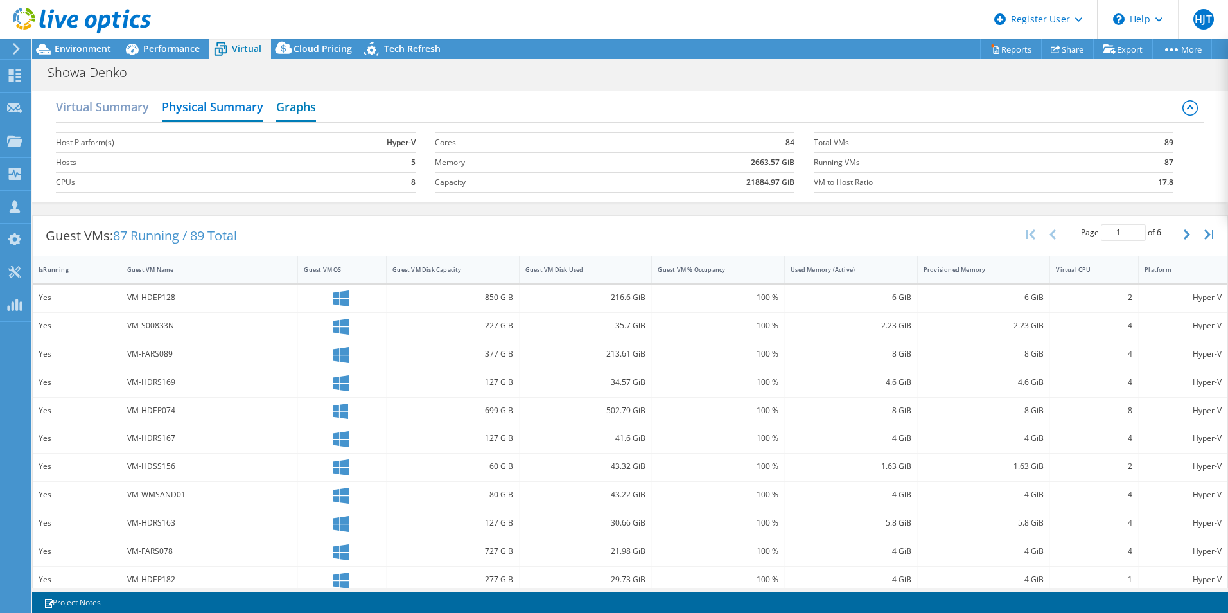
click at [310, 110] on h2 "Graphs" at bounding box center [296, 108] width 40 height 28
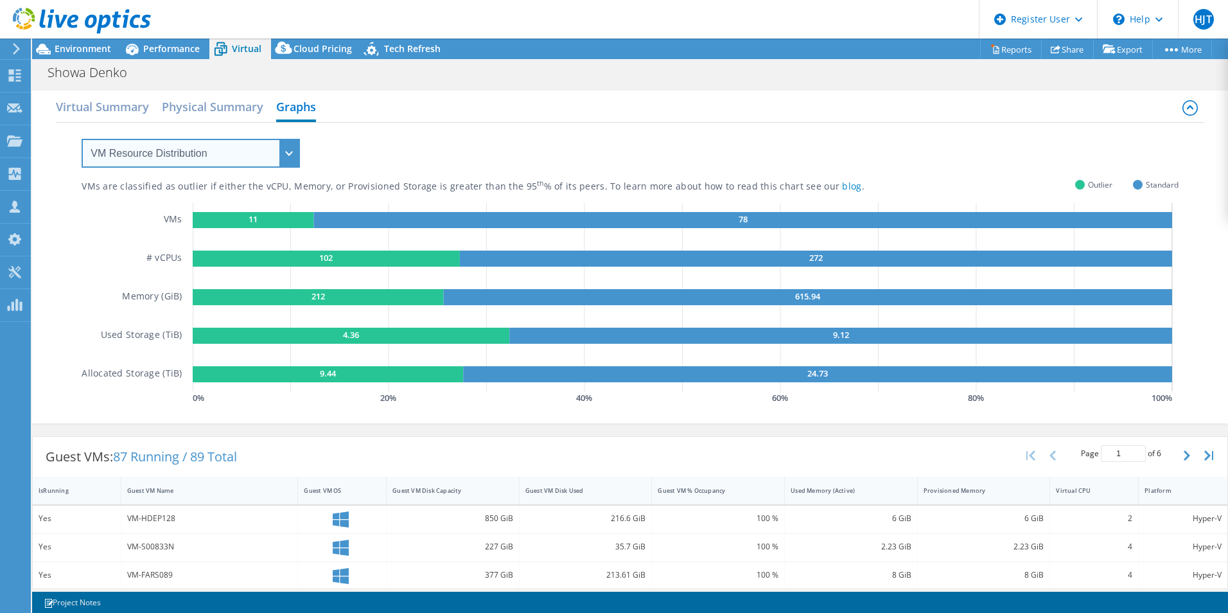
click at [236, 162] on select "VM Resource Distribution Provisioning Contrast Over Provisioning" at bounding box center [191, 153] width 218 height 29
click at [351, 151] on div "VMs are classified as outlier if either the vCPU, Memory, or Provisioned Storag…" at bounding box center [630, 265] width 1097 height 284
click at [236, 118] on h2 "Physical Summary" at bounding box center [212, 108] width 101 height 28
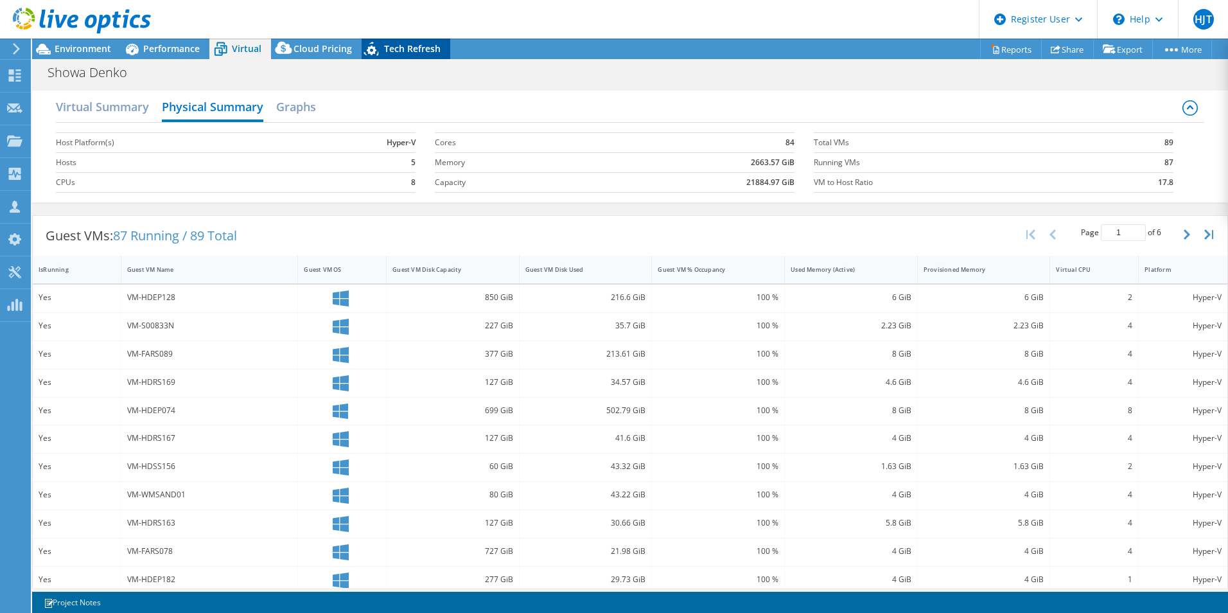
click at [405, 45] on span "Tech Refresh" at bounding box center [412, 48] width 57 height 12
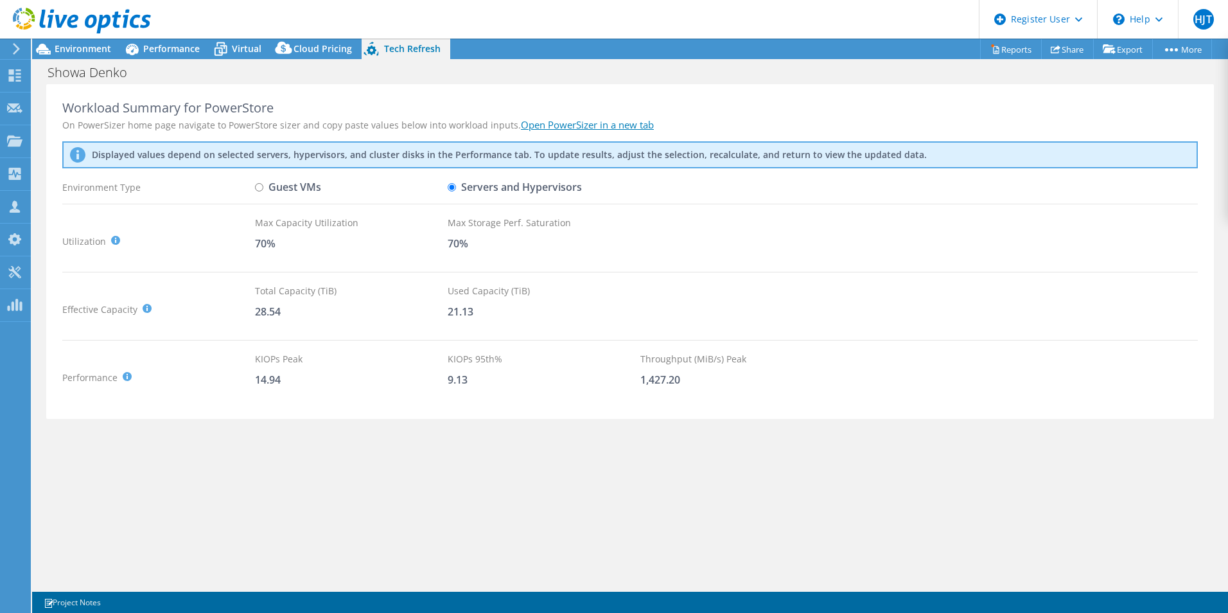
click at [308, 193] on label "Guest VMs" at bounding box center [288, 187] width 66 height 22
click at [263, 191] on input "Guest VMs" at bounding box center [259, 187] width 8 height 8
radio input "true"
click at [500, 191] on label "Servers and Hypervisors" at bounding box center [515, 187] width 134 height 22
click at [456, 191] on input "Servers and Hypervisors" at bounding box center [452, 187] width 8 height 8
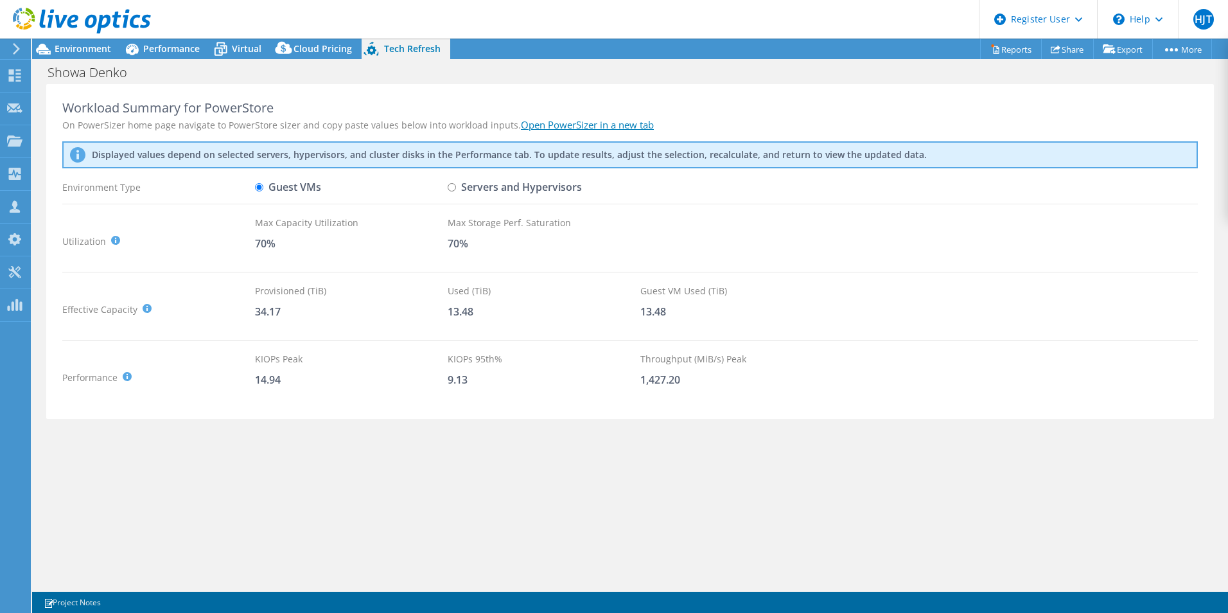
radio input "true"
radio input "false"
click at [737, 462] on div "Workload Summary for PowerStore On PowerSizer home page navigate to PowerStore …" at bounding box center [630, 335] width 1196 height 503
click at [621, 471] on div "Workload Summary for PowerStore On PowerSizer home page navigate to PowerStore …" at bounding box center [630, 335] width 1196 height 503
drag, startPoint x: 554, startPoint y: 448, endPoint x: 547, endPoint y: 440, distance: 10.0
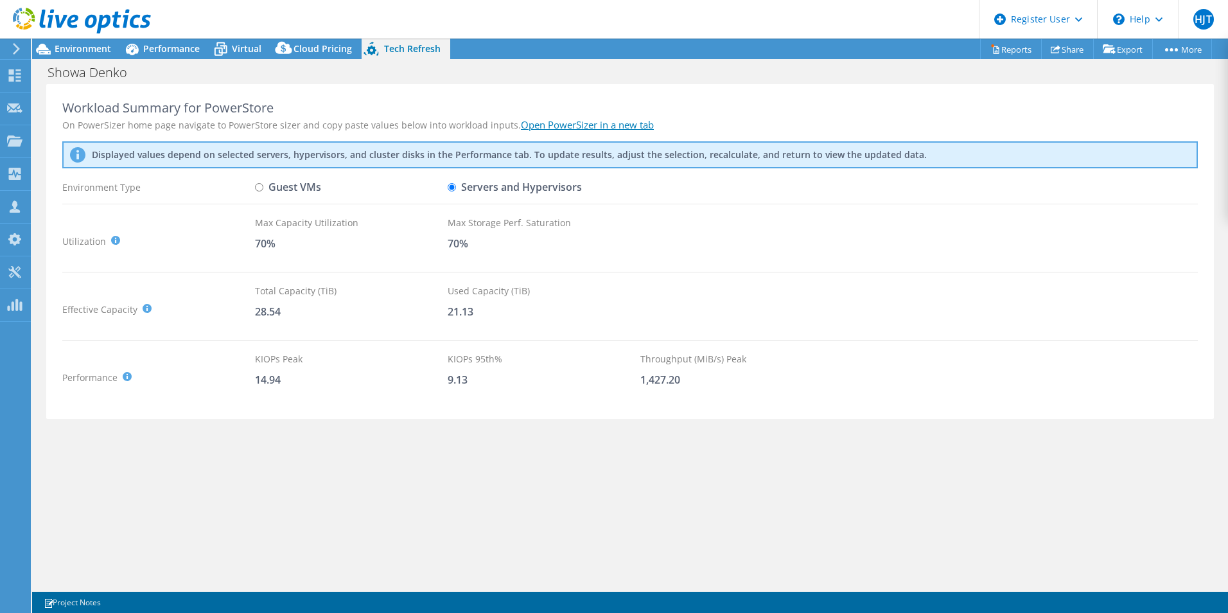
click at [554, 448] on div "Workload Summary for PowerStore On PowerSizer home page navigate to PowerStore …" at bounding box center [630, 335] width 1196 height 503
click at [704, 457] on div "Workload Summary for PowerStore On PowerSizer home page navigate to PowerStore …" at bounding box center [630, 335] width 1196 height 503
click at [548, 447] on div "Workload Summary for PowerStore On PowerSizer home page navigate to PowerStore …" at bounding box center [630, 335] width 1196 height 503
click at [589, 128] on link "Open PowerSizer in a new tab" at bounding box center [587, 124] width 133 height 13
click at [586, 433] on div "Workload Summary for PowerStore On PowerSizer home page navigate to PowerStore …" at bounding box center [630, 335] width 1196 height 503
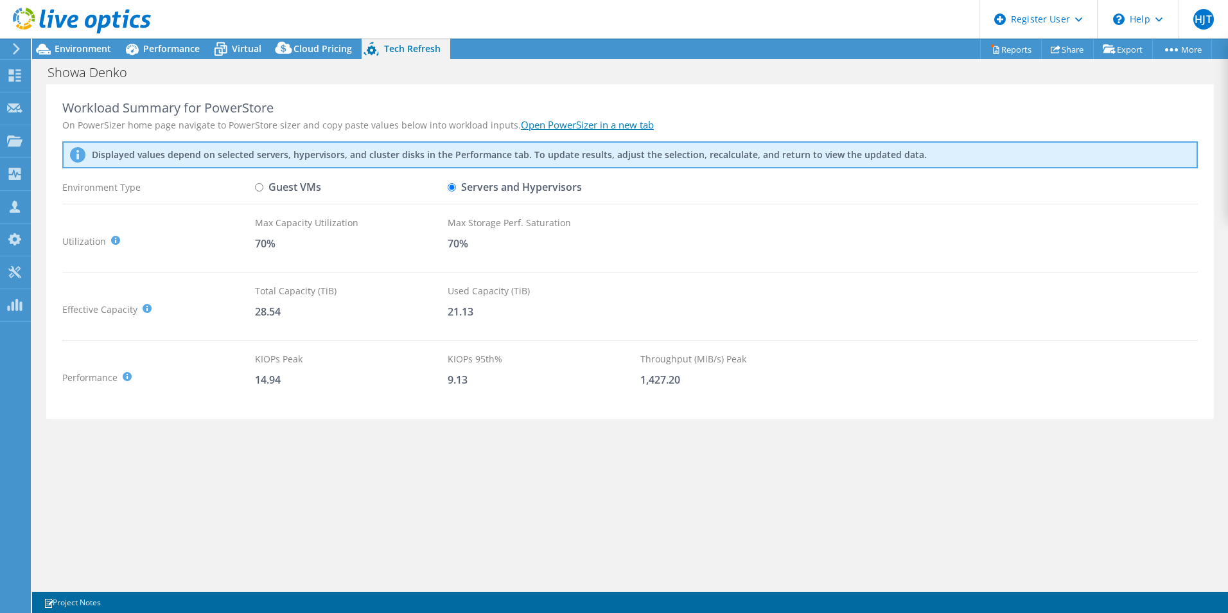
select select "[GEOGRAPHIC_DATA]"
select select "SGD"
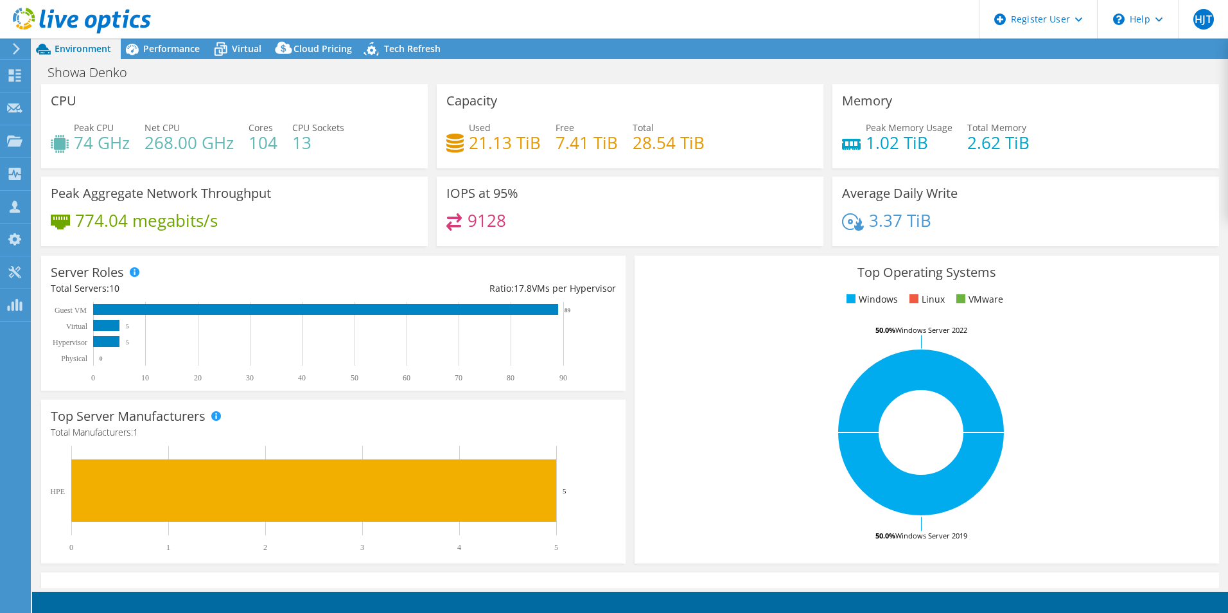
select select "[GEOGRAPHIC_DATA]"
select select "SGD"
